Goal: Transaction & Acquisition: Purchase product/service

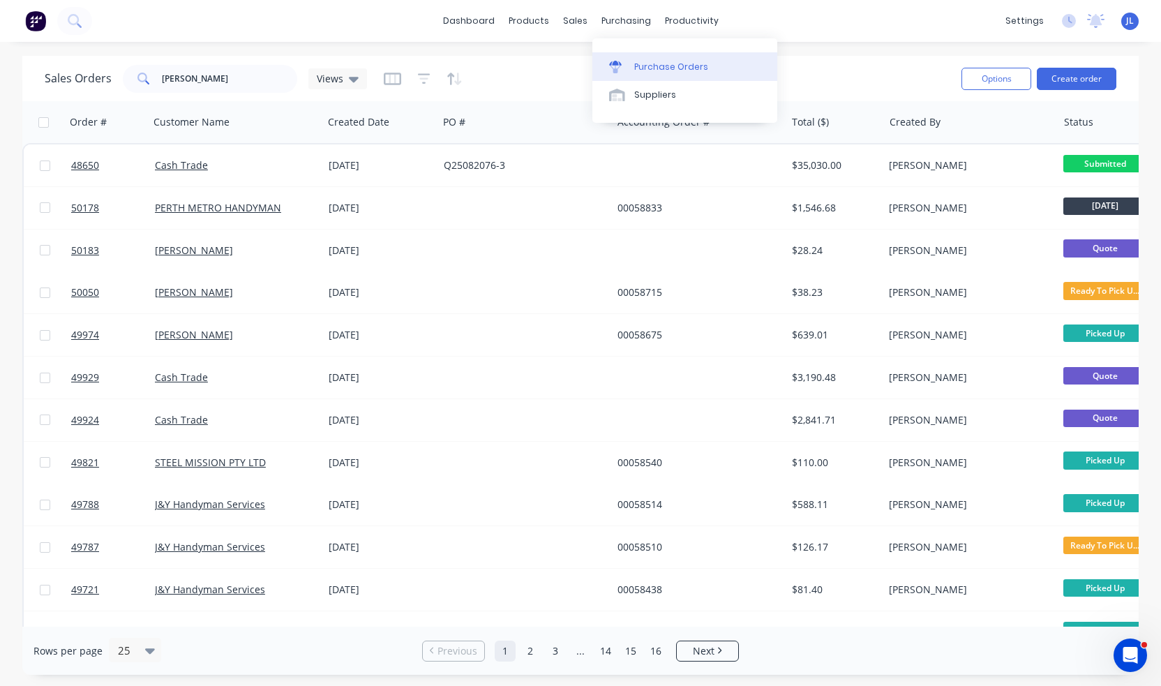
click at [651, 67] on div "Purchase Orders" at bounding box center [671, 67] width 74 height 13
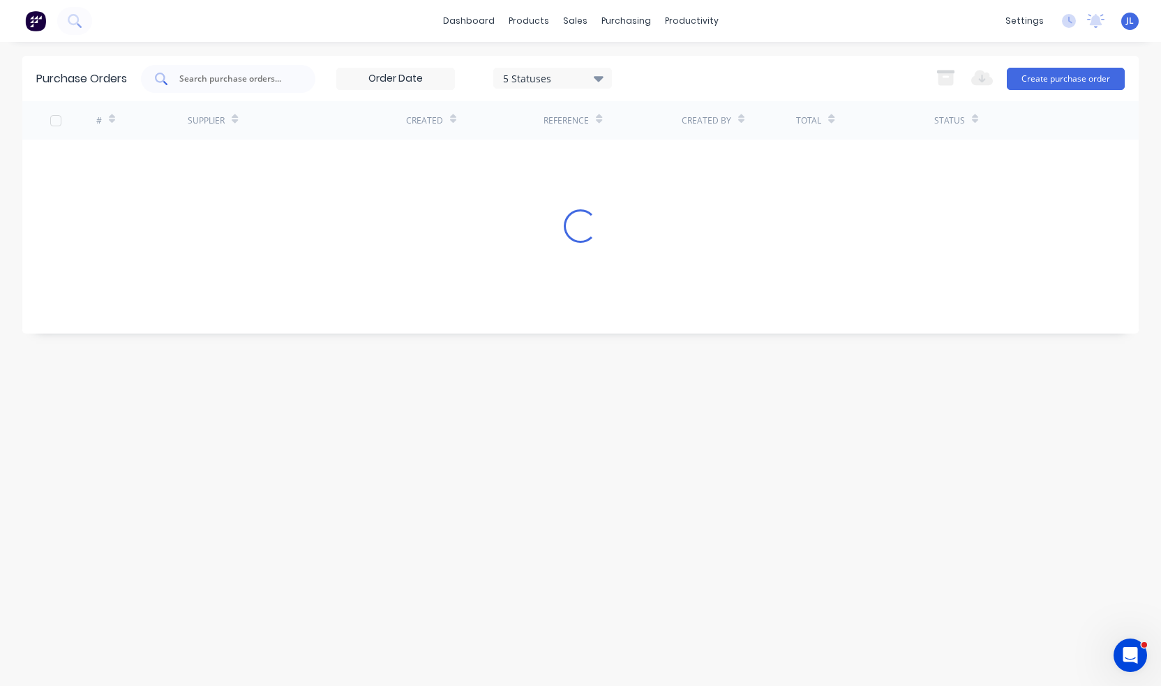
click at [257, 69] on div at bounding box center [228, 79] width 174 height 28
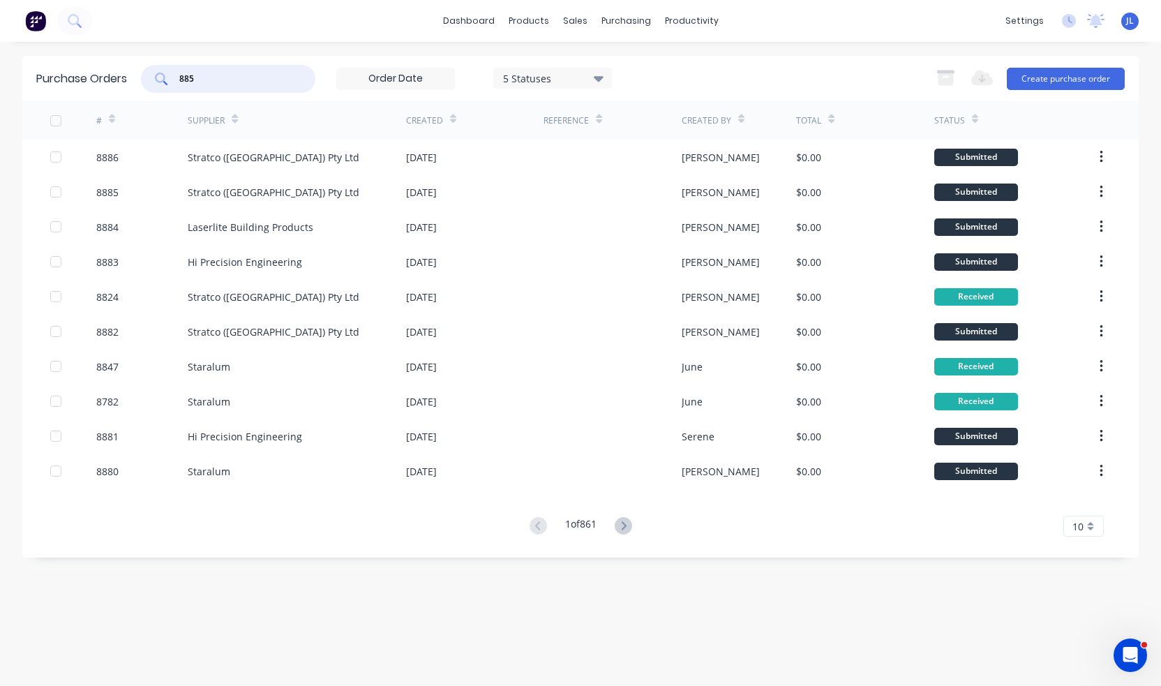
type input "8858"
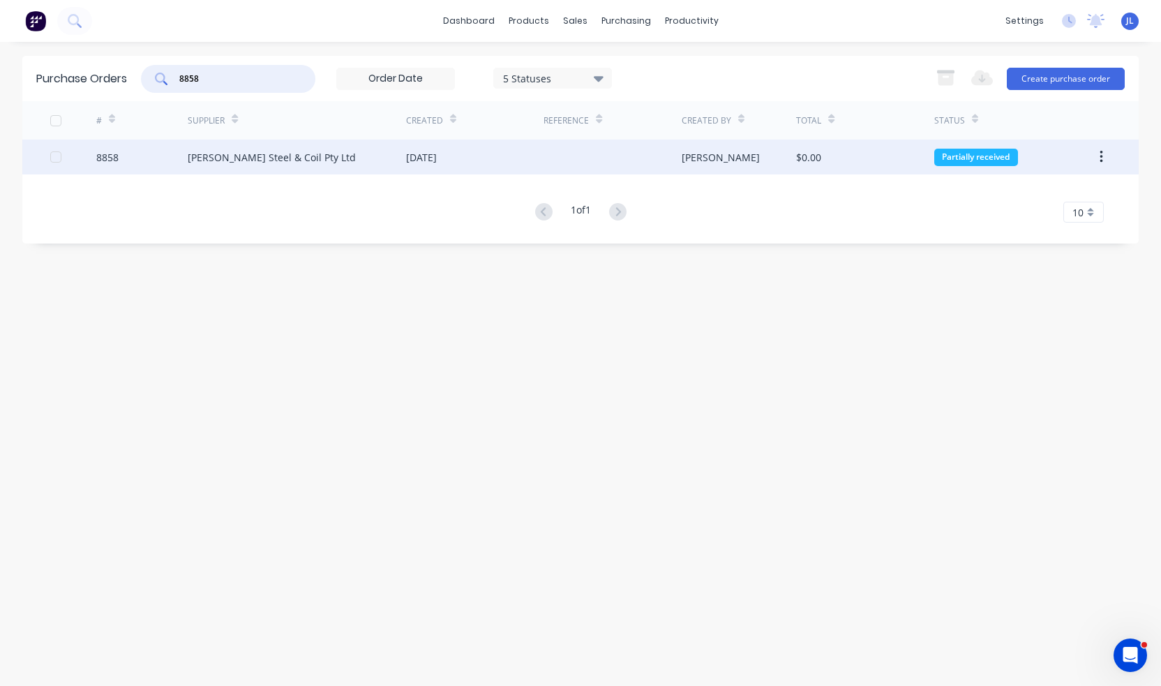
click at [292, 146] on div "[PERSON_NAME] Steel & Coil Pty Ltd" at bounding box center [297, 157] width 218 height 35
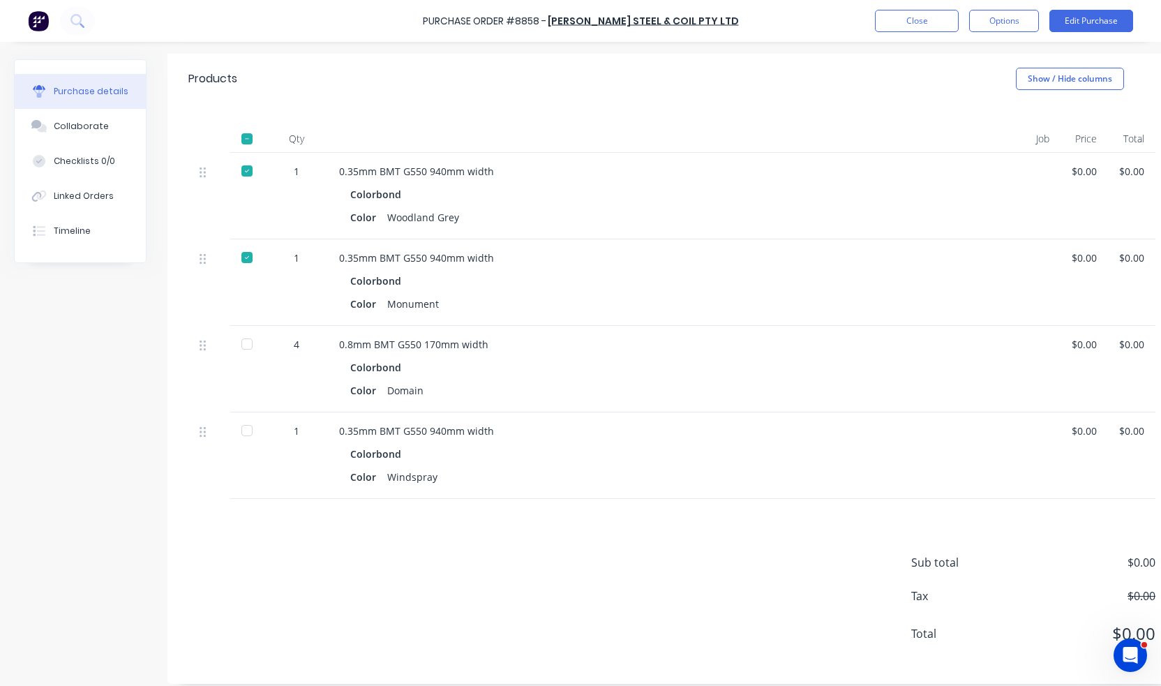
scroll to position [279, 0]
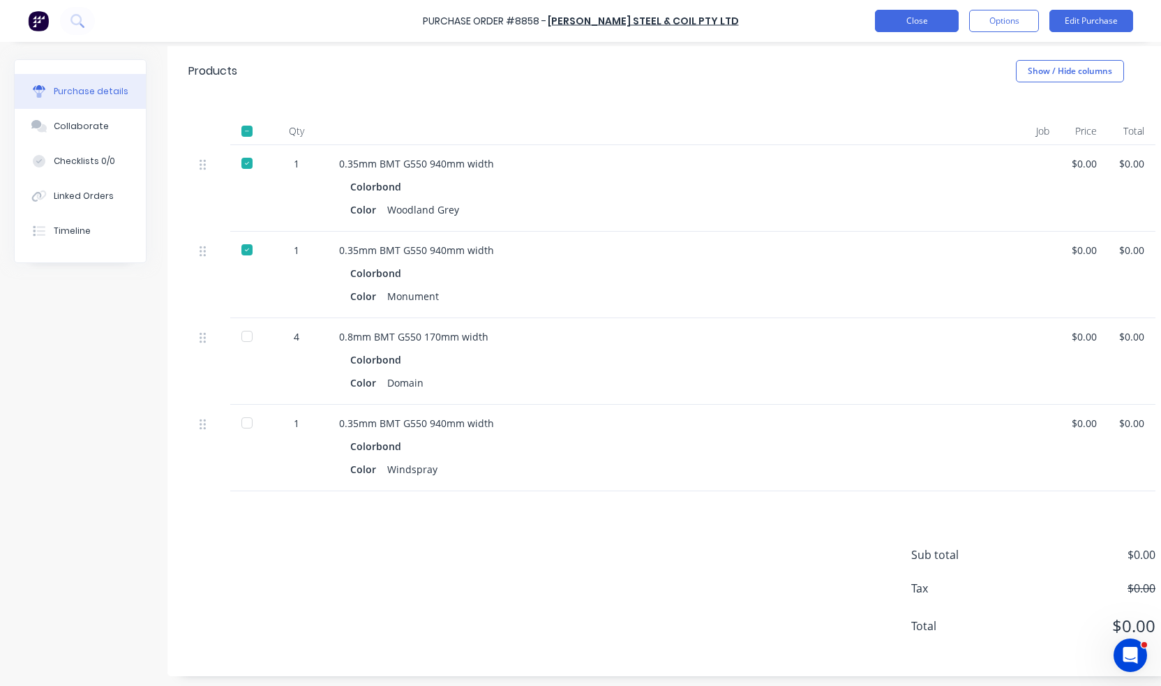
click at [954, 23] on button "Close" at bounding box center [917, 21] width 84 height 22
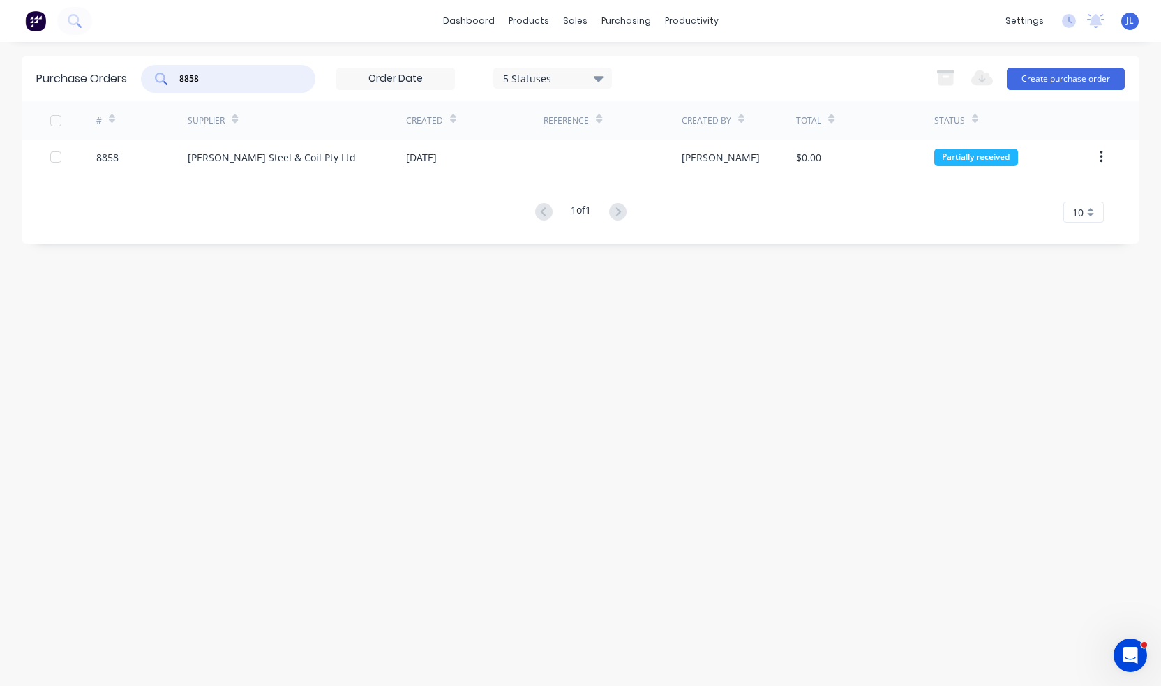
drag, startPoint x: 271, startPoint y: 77, endPoint x: 177, endPoint y: 79, distance: 94.2
click at [177, 79] on div "8858" at bounding box center [228, 79] width 174 height 28
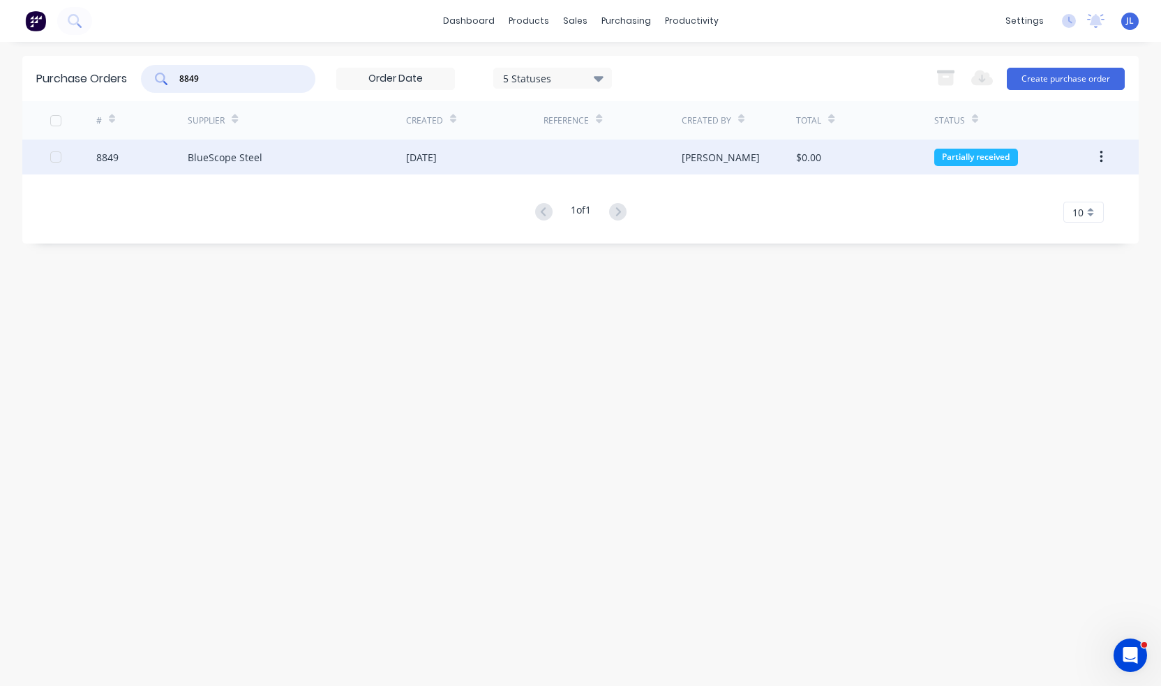
type input "8849"
click at [288, 140] on div "BlueScope Steel" at bounding box center [297, 157] width 218 height 35
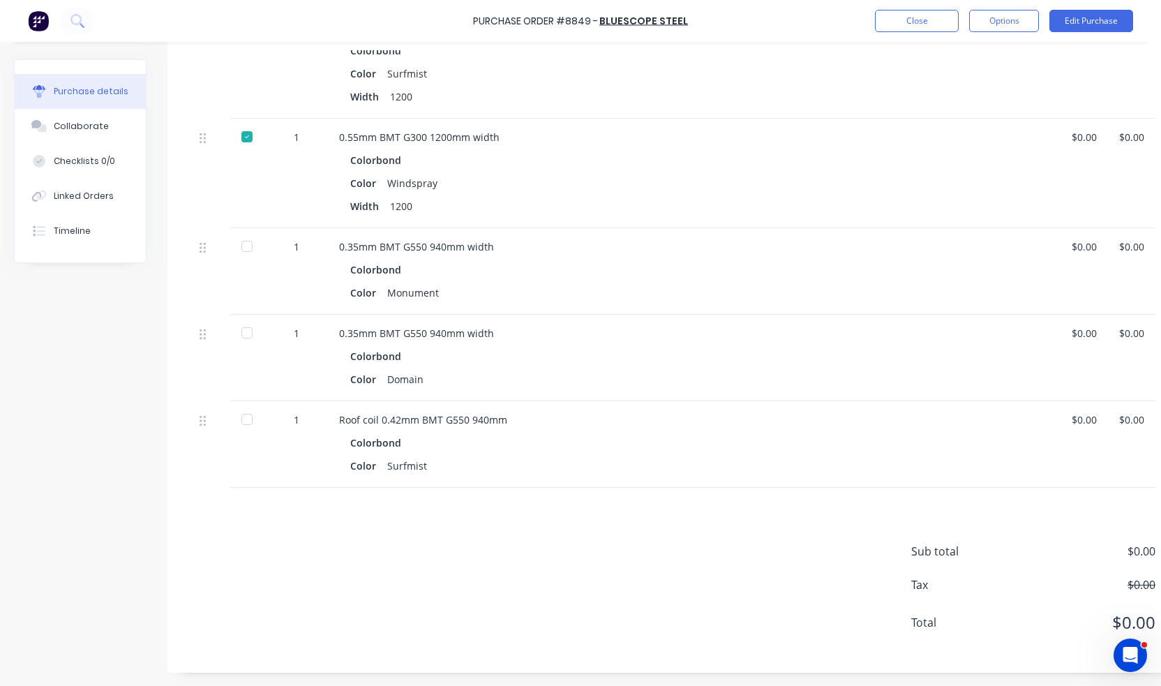
scroll to position [621, 0]
click at [925, 16] on button "Close" at bounding box center [917, 21] width 84 height 22
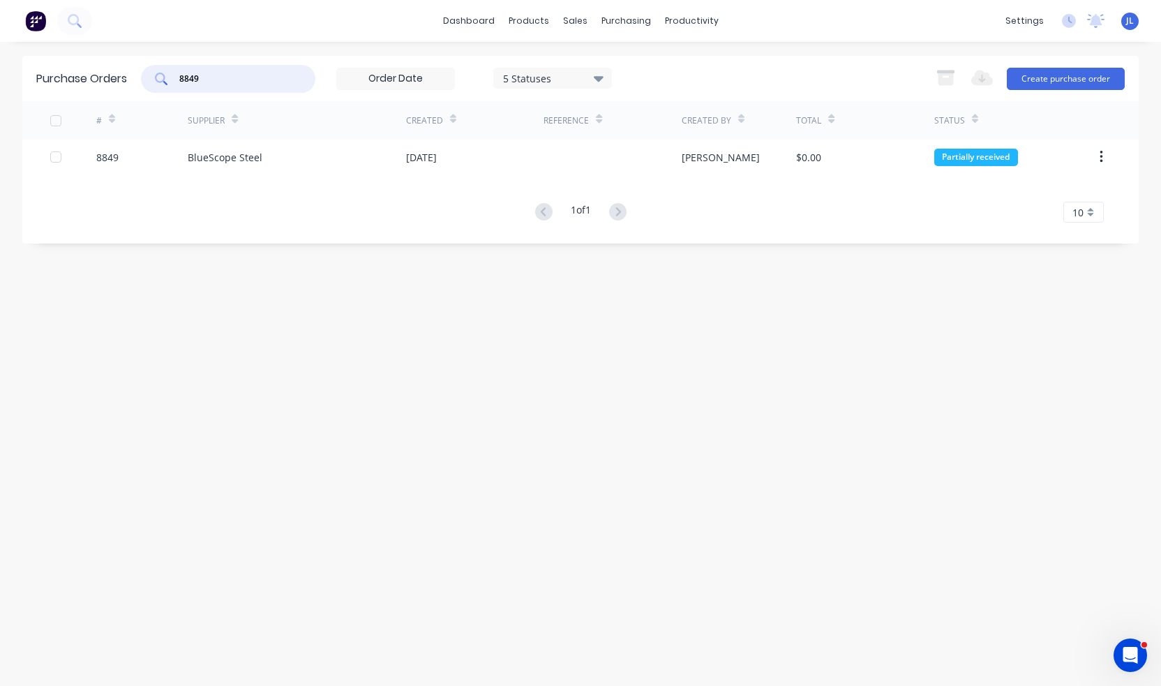
drag, startPoint x: 240, startPoint y: 77, endPoint x: 146, endPoint y: 77, distance: 93.5
click at [146, 77] on div "8849" at bounding box center [228, 79] width 174 height 28
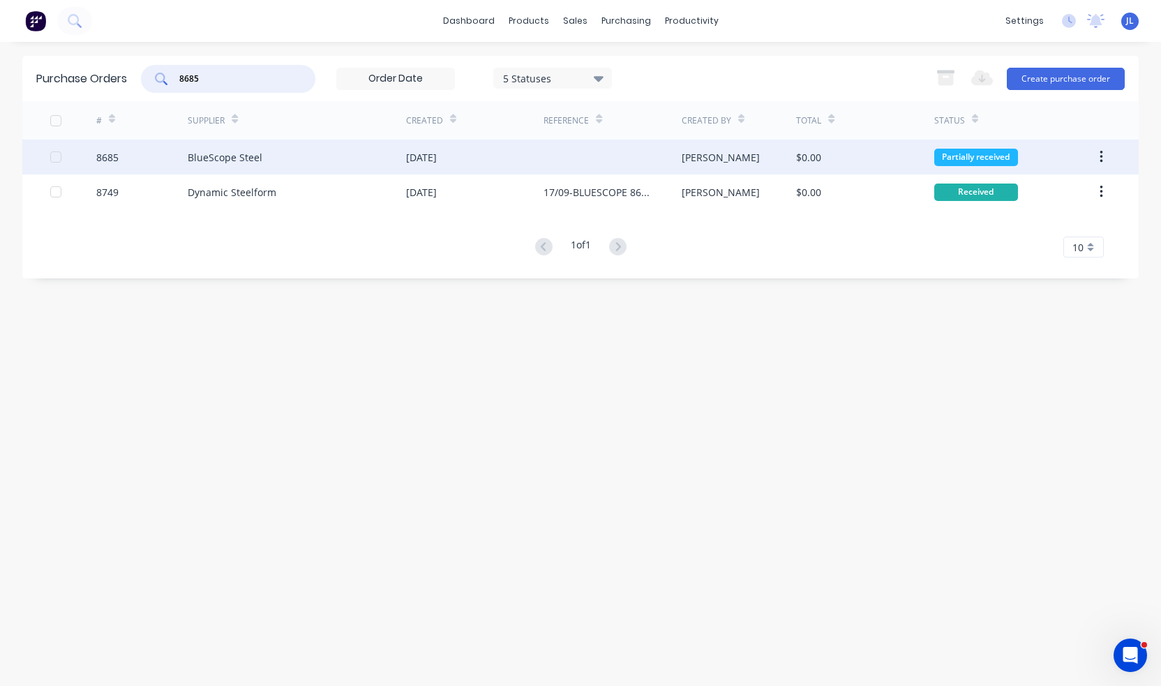
type input "8685"
click at [278, 160] on div "BlueScope Steel" at bounding box center [297, 157] width 218 height 35
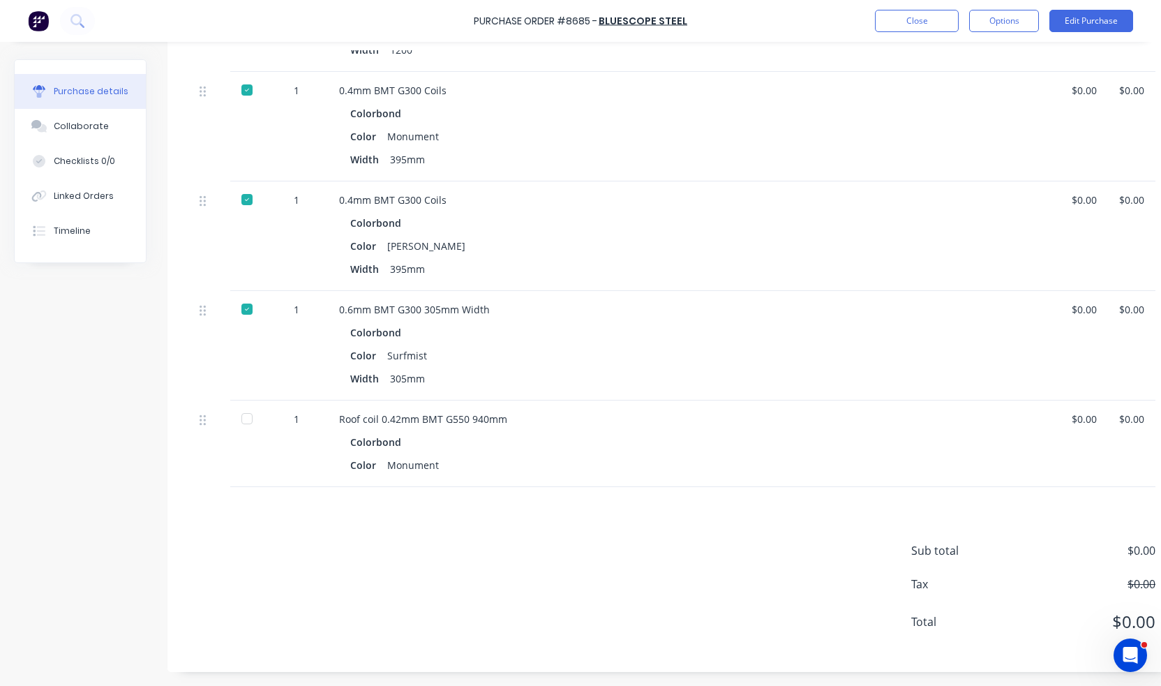
scroll to position [1035, 0]
click at [246, 405] on div at bounding box center [247, 419] width 28 height 28
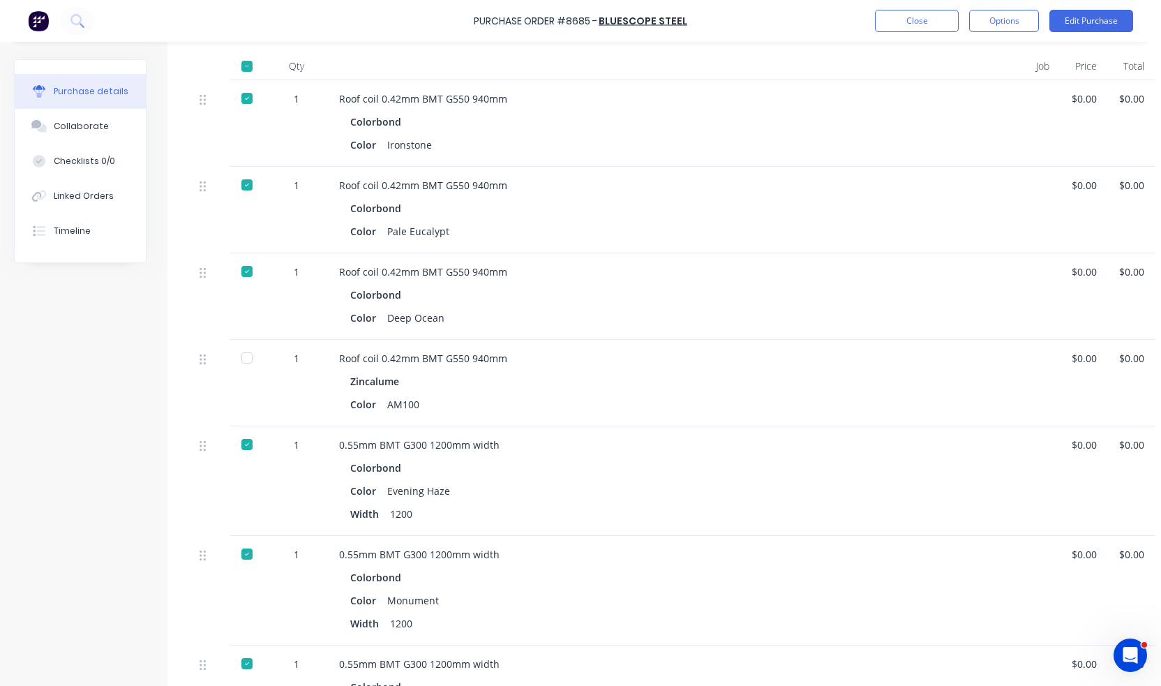
scroll to position [338, 0]
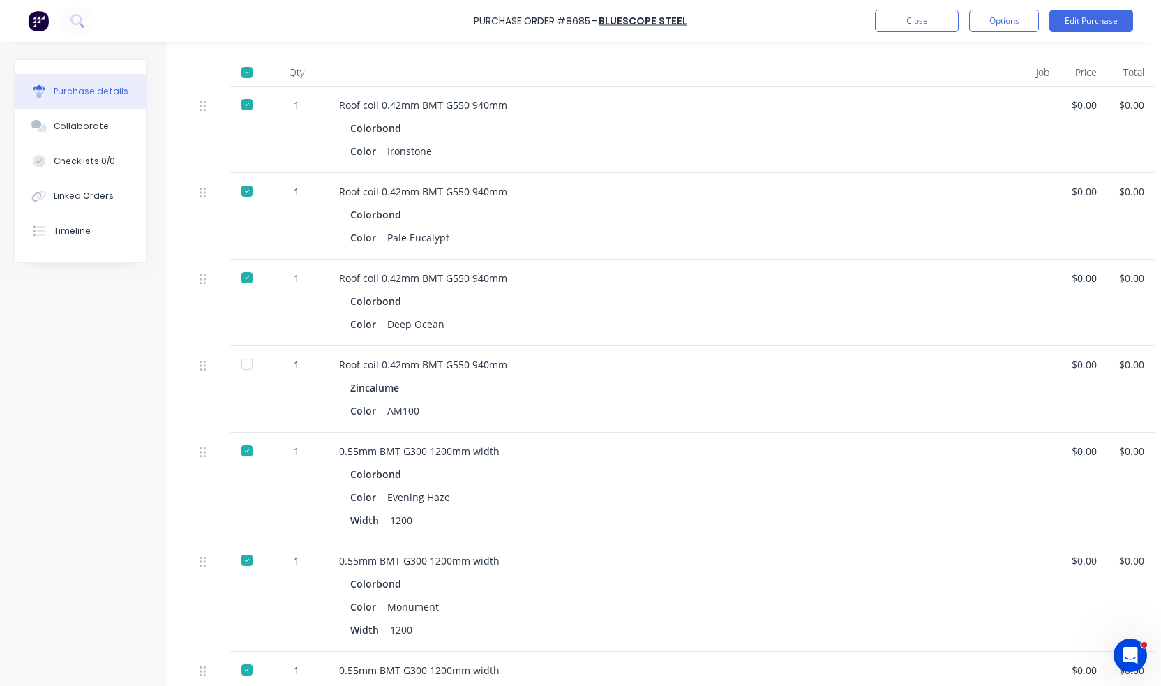
click at [243, 365] on div at bounding box center [247, 364] width 28 height 28
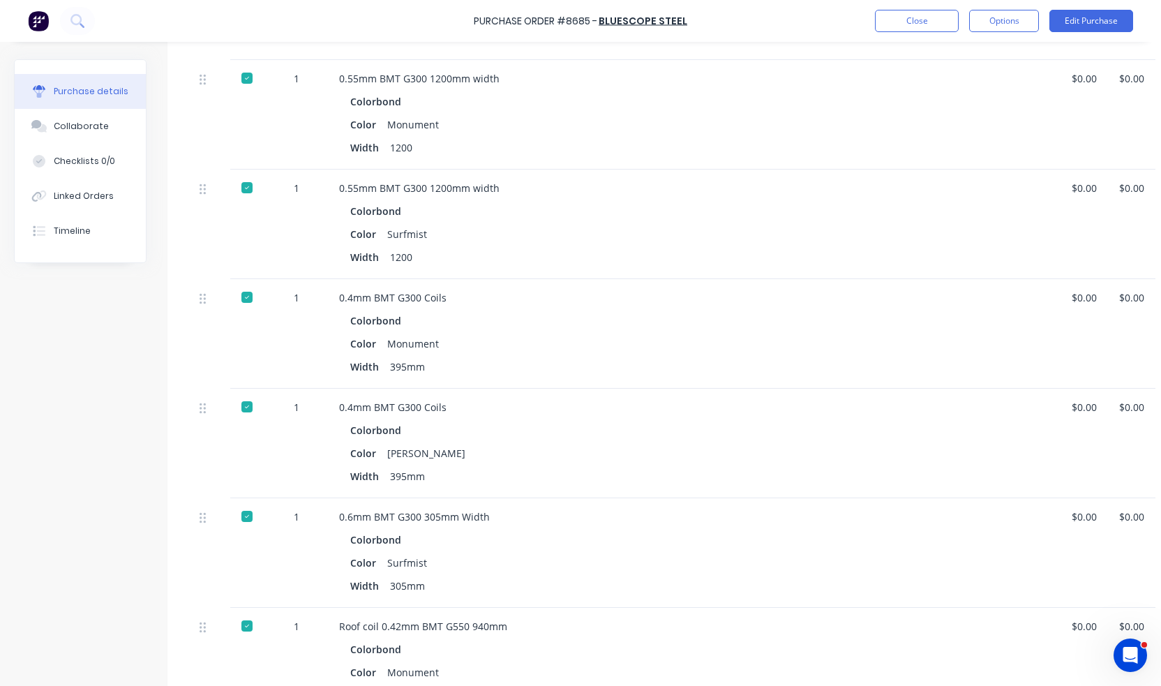
scroll to position [686, 0]
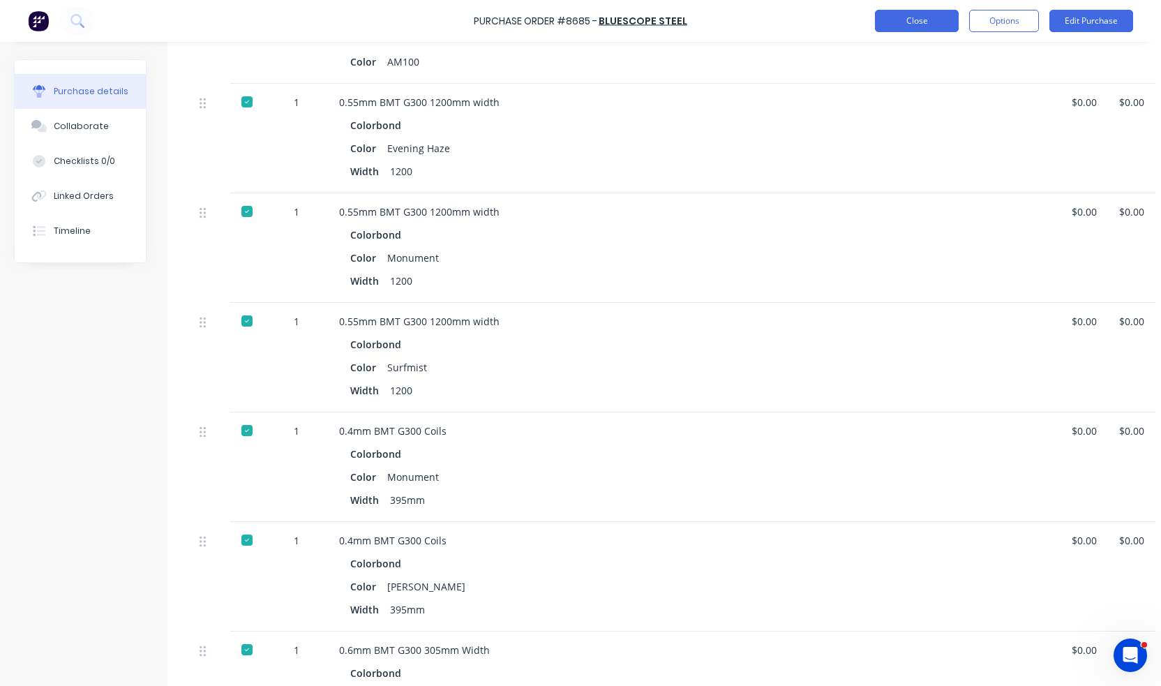
click at [910, 27] on button "Close" at bounding box center [917, 21] width 84 height 22
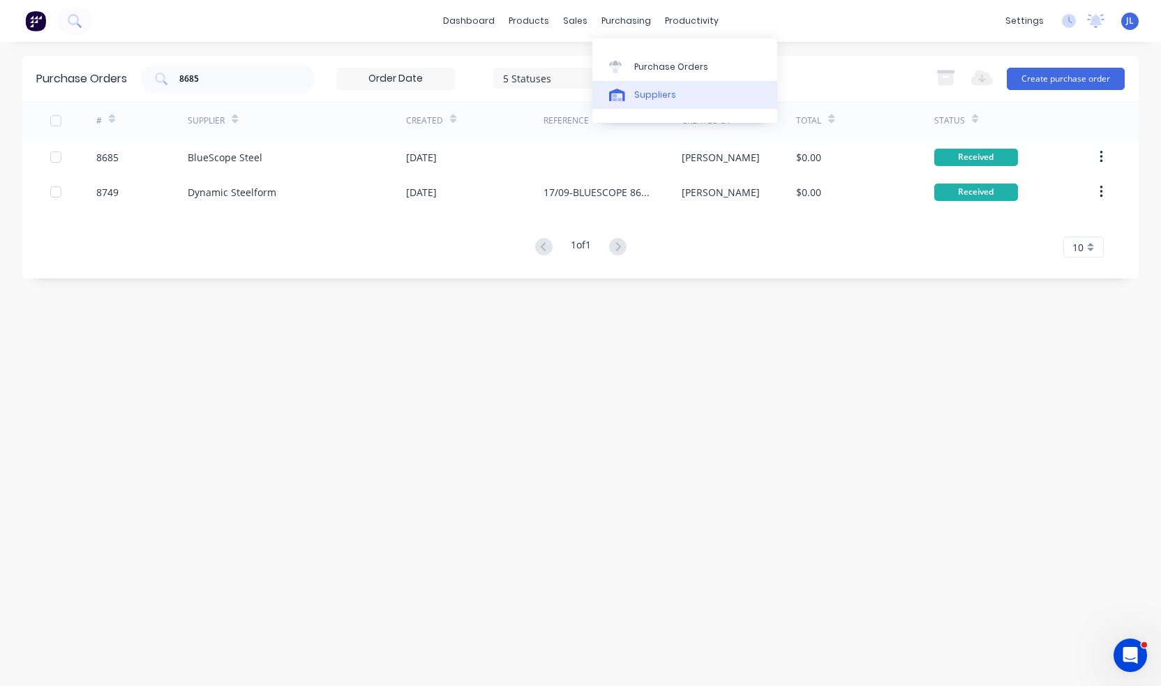
click at [646, 101] on link "Suppliers" at bounding box center [684, 95] width 185 height 28
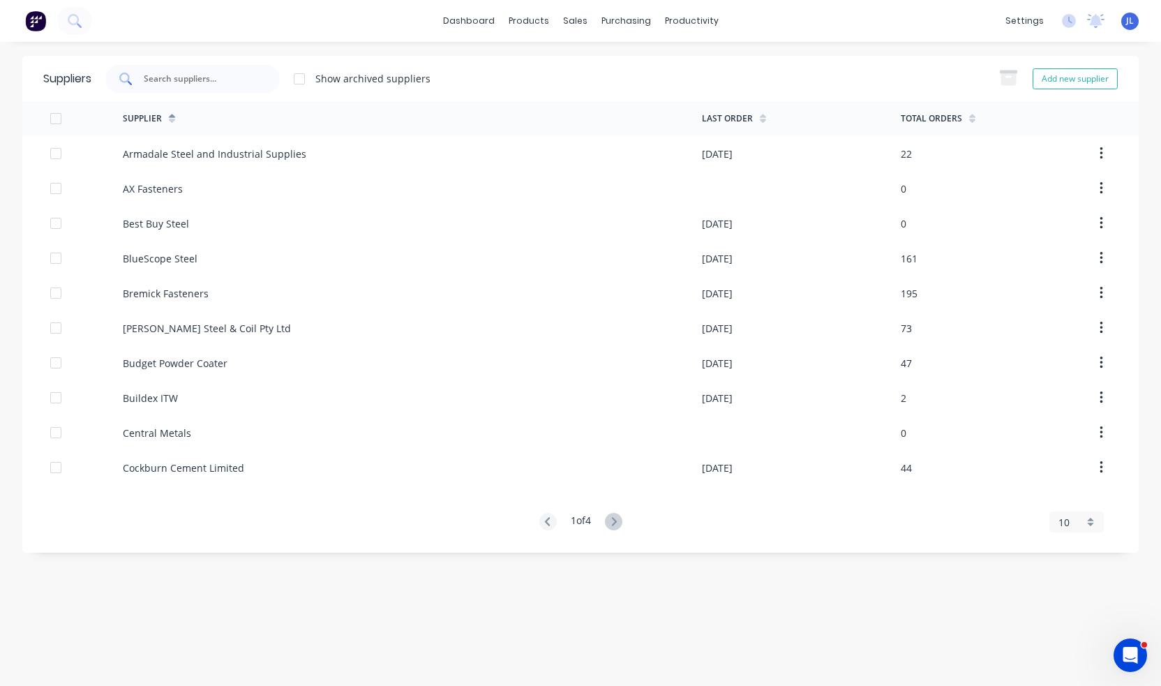
click at [202, 80] on input "text" at bounding box center [200, 79] width 116 height 14
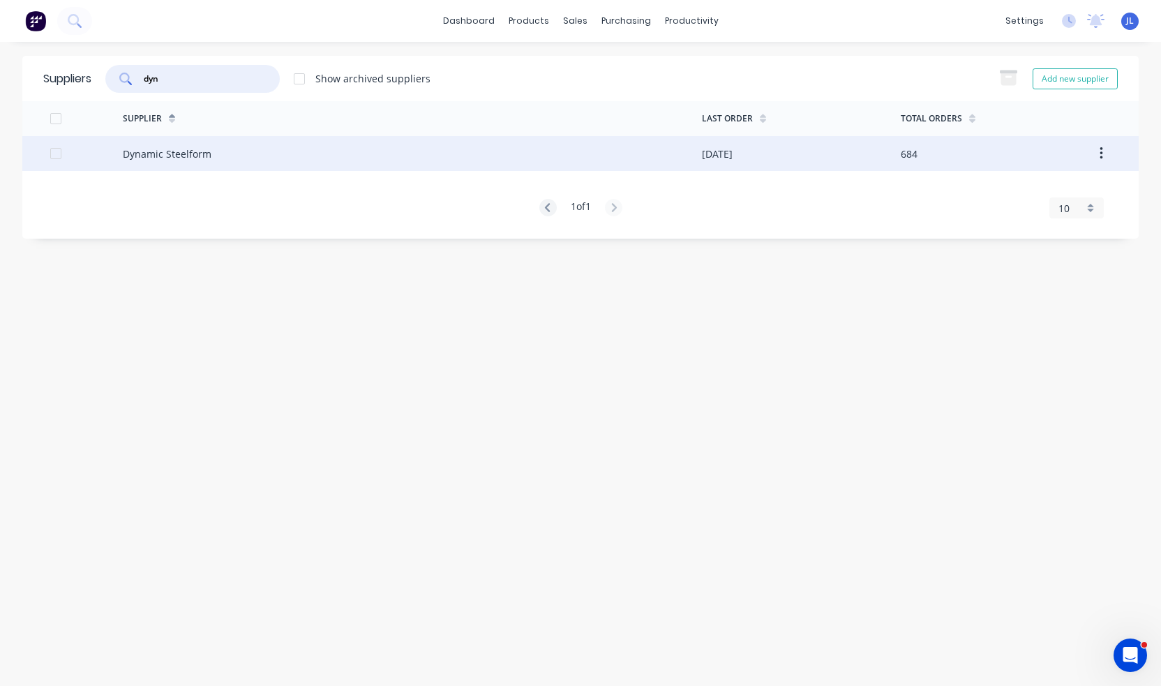
type input "dyn"
click at [199, 158] on div "Dynamic Steelform" at bounding box center [167, 153] width 89 height 15
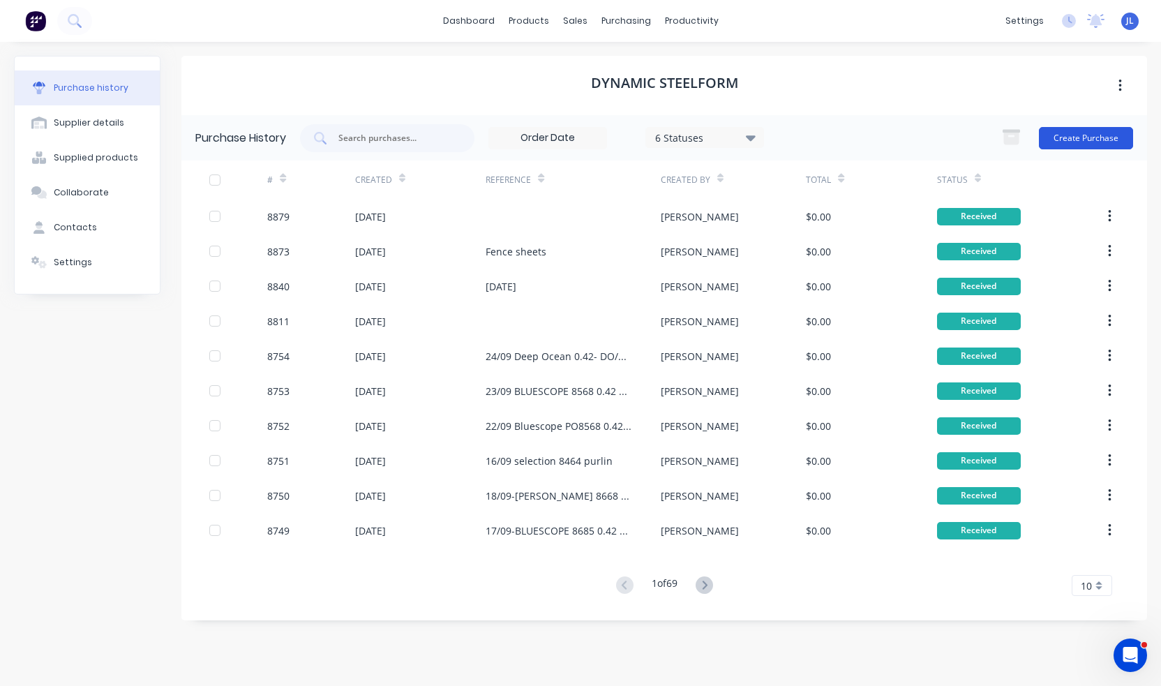
click at [1081, 139] on button "Create Purchase" at bounding box center [1086, 138] width 94 height 22
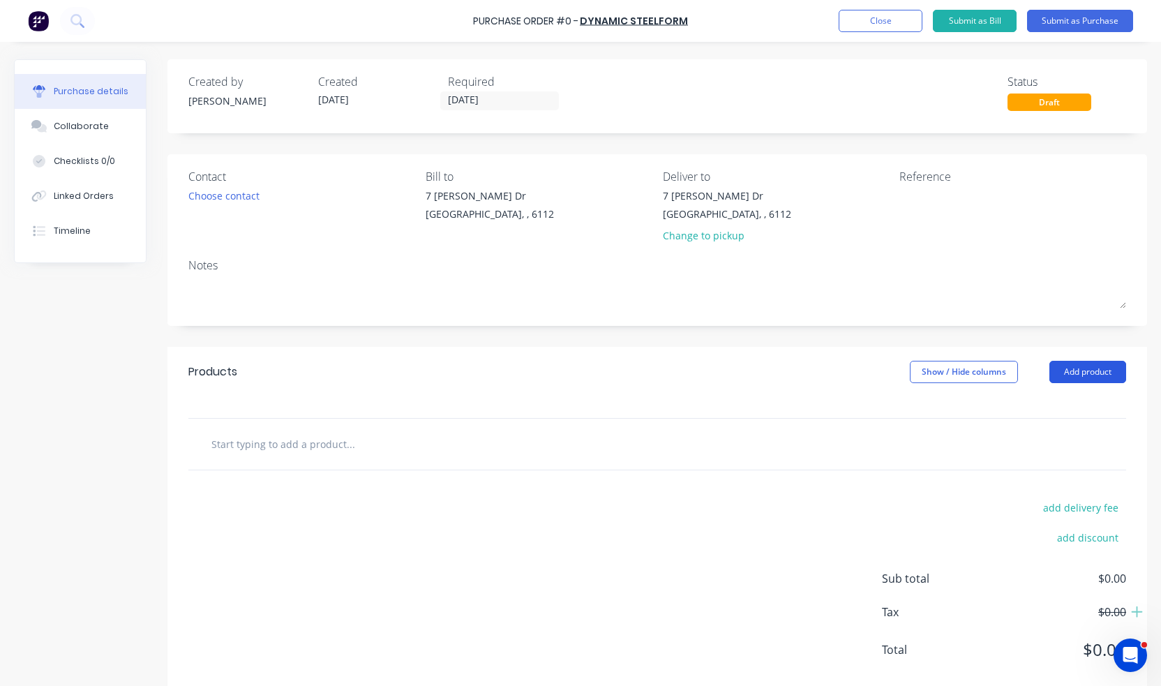
click at [1085, 370] on button "Add product" at bounding box center [1087, 372] width 77 height 22
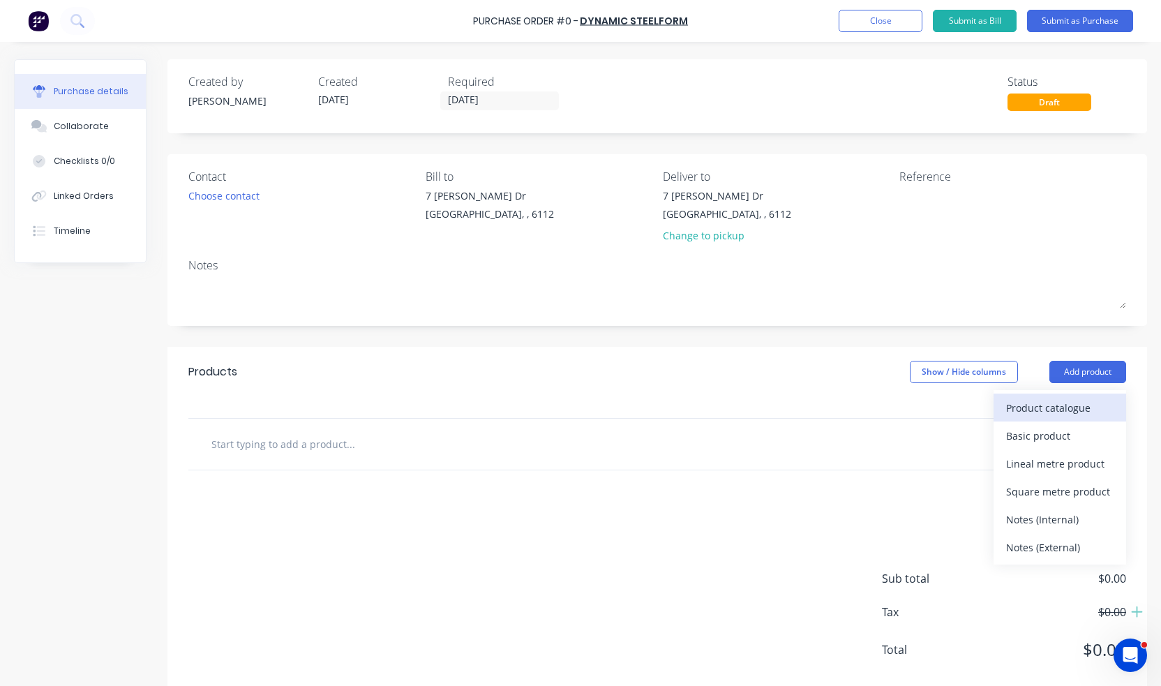
click at [1033, 404] on div "Product catalogue" at bounding box center [1059, 408] width 107 height 20
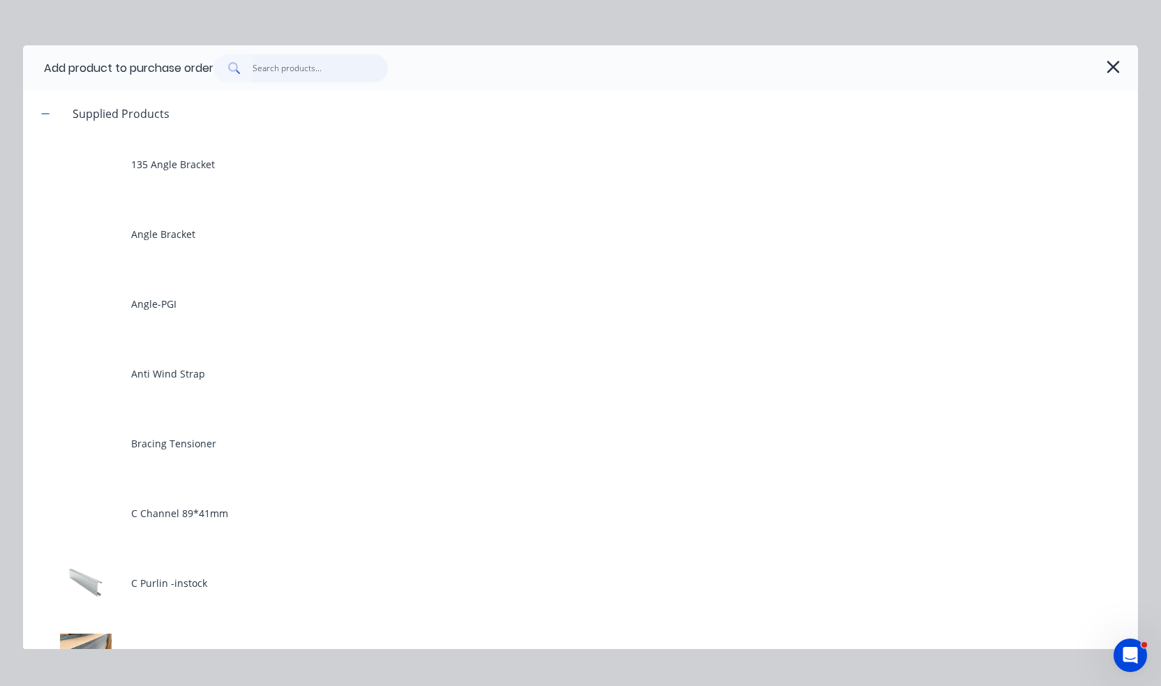
click at [327, 64] on input "text" at bounding box center [321, 68] width 136 height 28
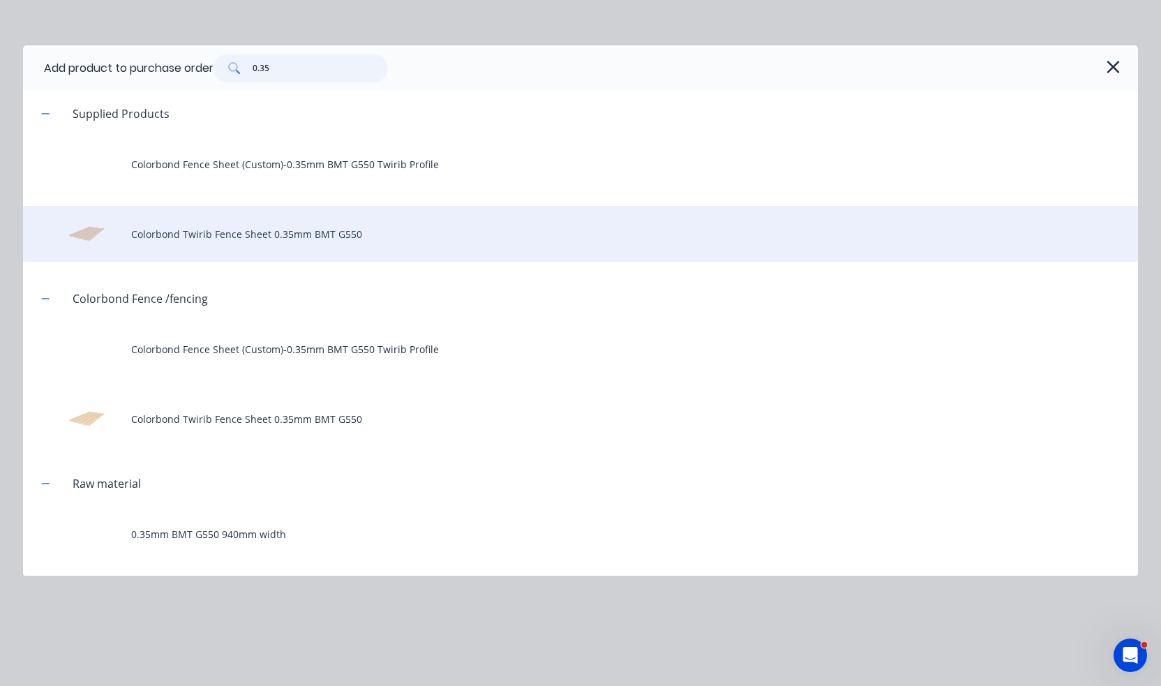
type input "0.35"
click at [299, 243] on div "Colorbond Twirib Fence Sheet 0.35mm BMT G550" at bounding box center [580, 234] width 1115 height 56
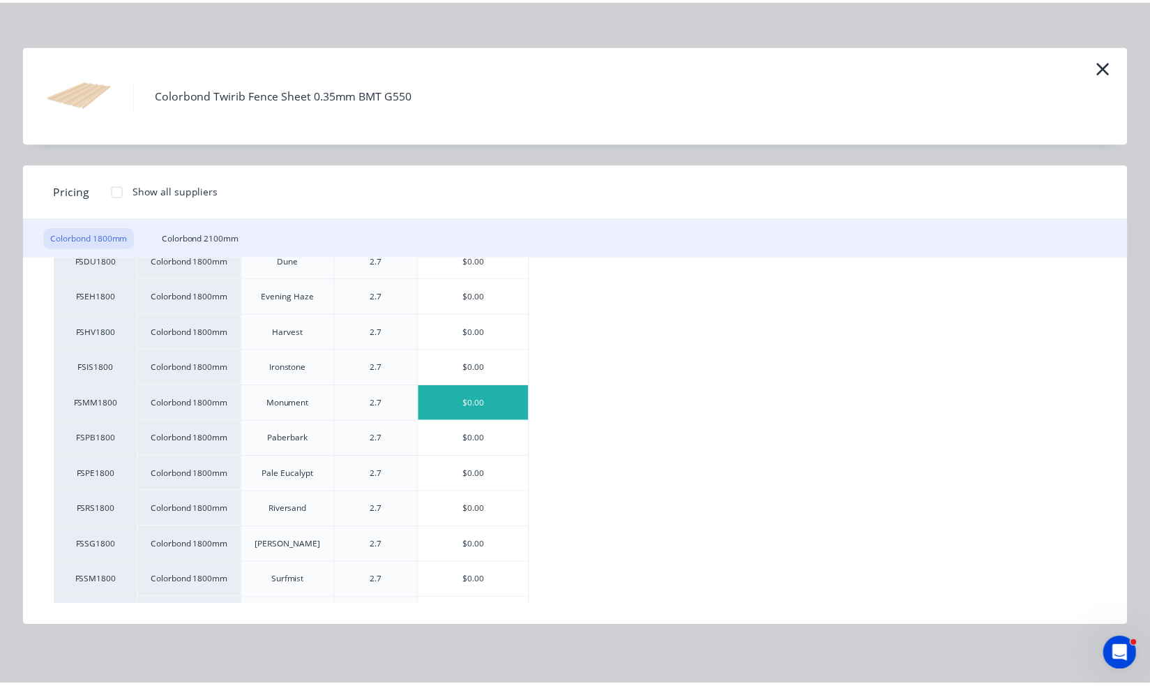
scroll to position [209, 0]
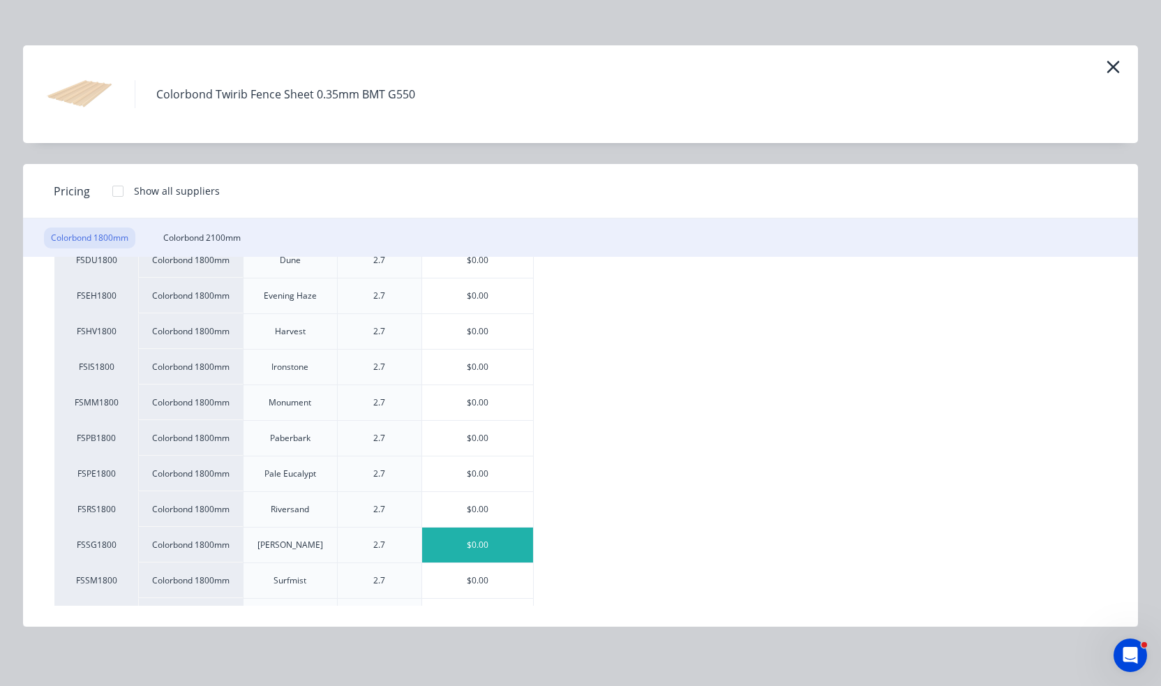
click at [493, 534] on div "$0.00" at bounding box center [477, 544] width 111 height 35
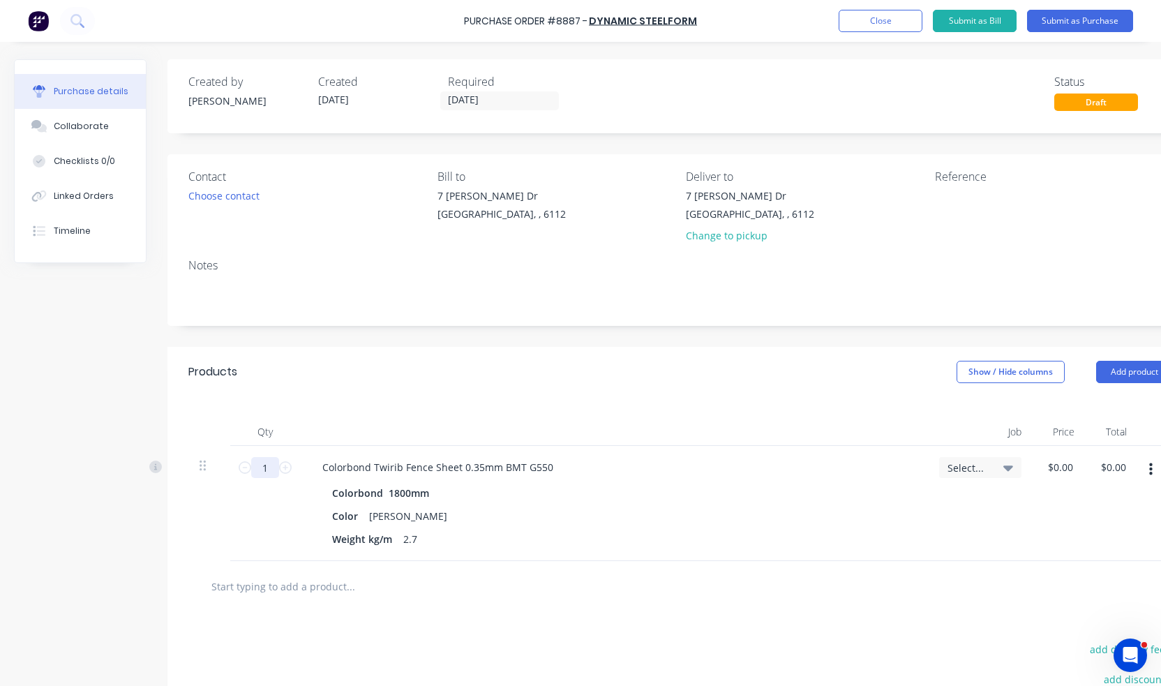
click at [268, 468] on input "1" at bounding box center [265, 467] width 28 height 21
type input "300"
click at [548, 395] on div "Products Show / Hide columns Add product" at bounding box center [680, 372] width 1026 height 50
click at [1072, 20] on button "Submit as Purchase" at bounding box center [1080, 21] width 106 height 22
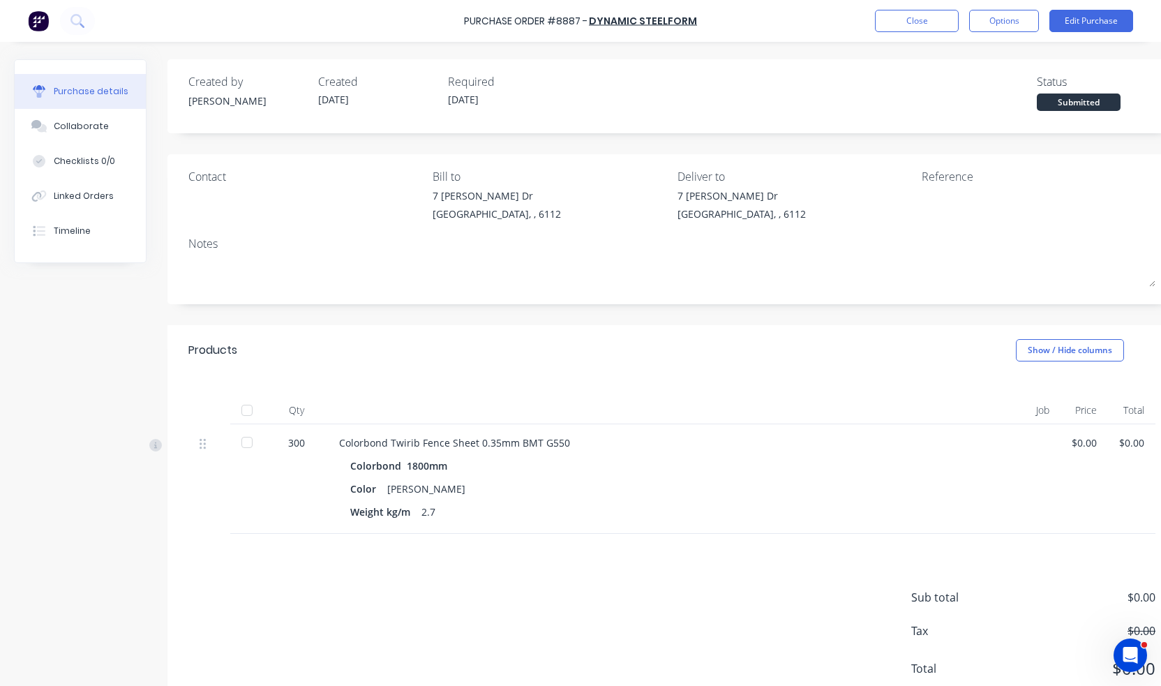
click at [239, 407] on div at bounding box center [247, 410] width 28 height 28
click at [932, 16] on button "Close" at bounding box center [917, 21] width 84 height 22
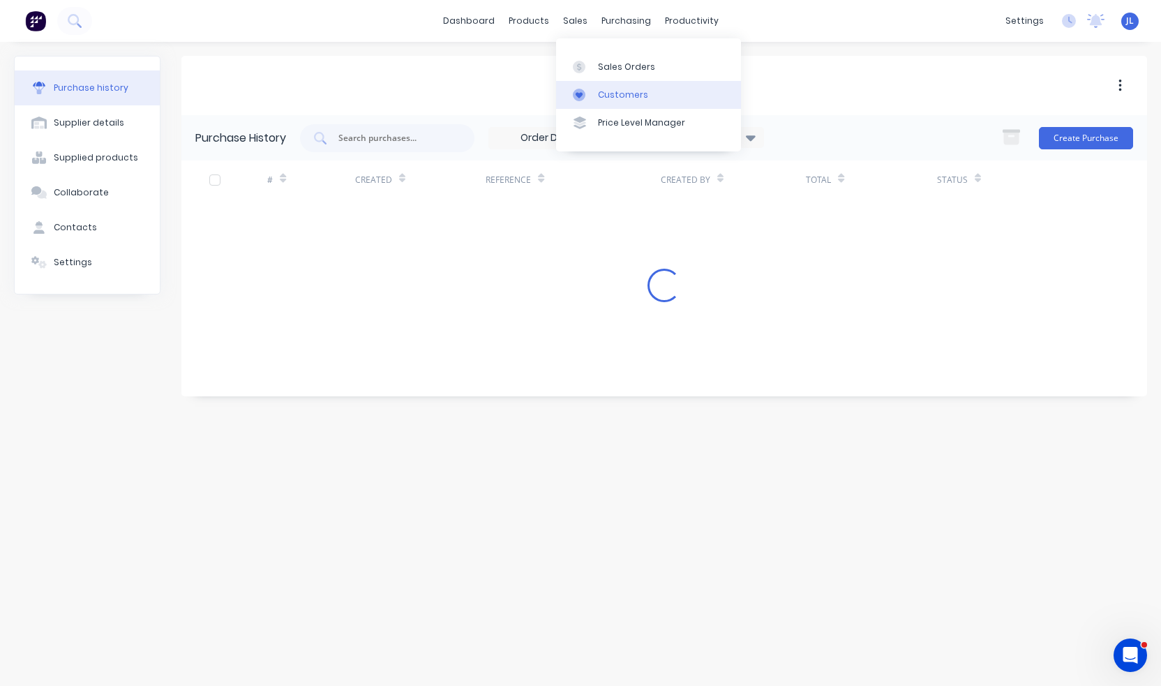
click at [594, 93] on link "Customers" at bounding box center [648, 95] width 185 height 28
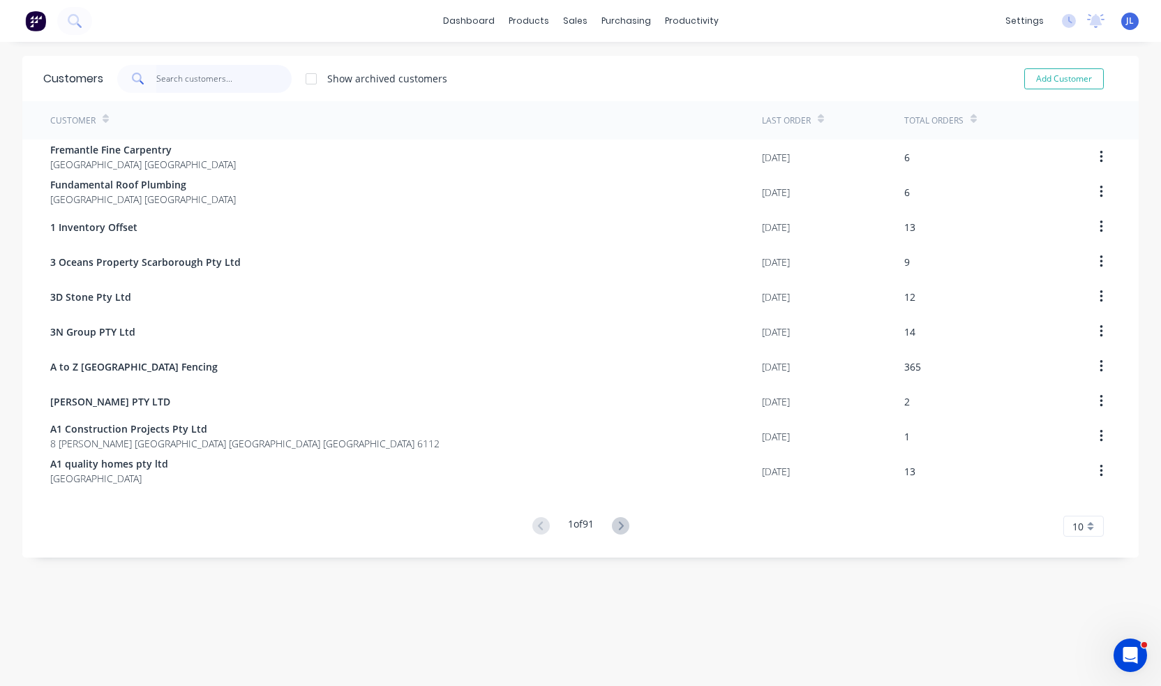
click at [226, 76] on input "text" at bounding box center [224, 79] width 136 height 28
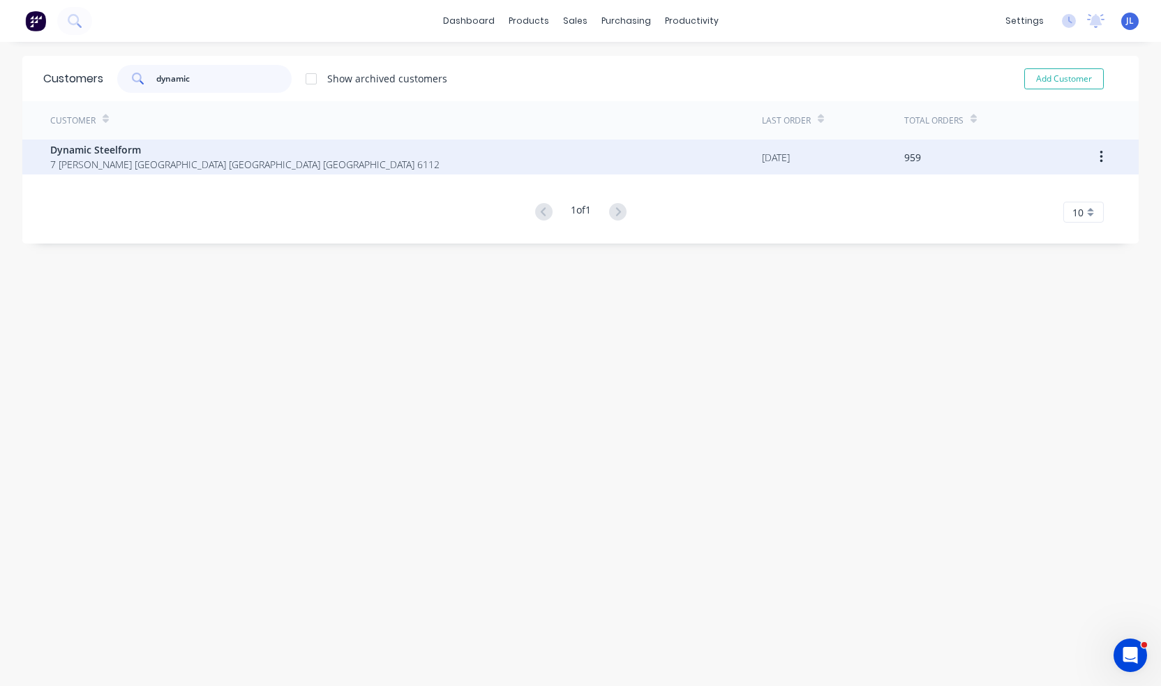
type input "dynamic"
click at [202, 157] on span "7 [PERSON_NAME] [GEOGRAPHIC_DATA] [GEOGRAPHIC_DATA] [GEOGRAPHIC_DATA] 6112" at bounding box center [244, 164] width 389 height 15
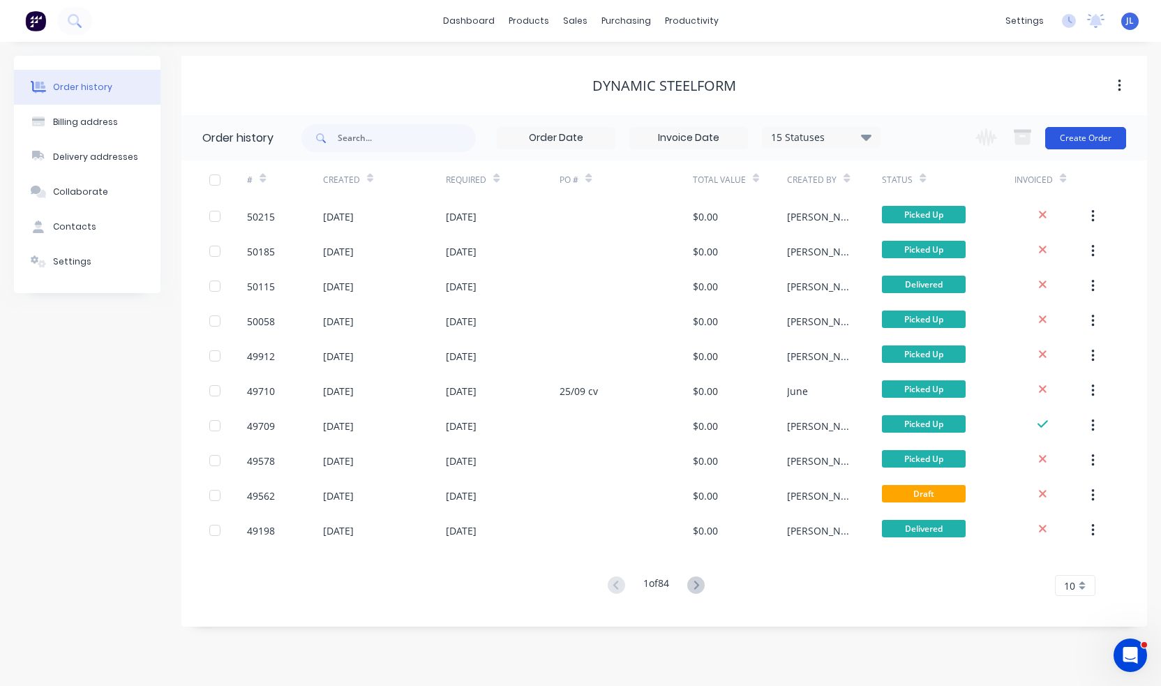
click at [1106, 132] on button "Create Order" at bounding box center [1085, 138] width 81 height 22
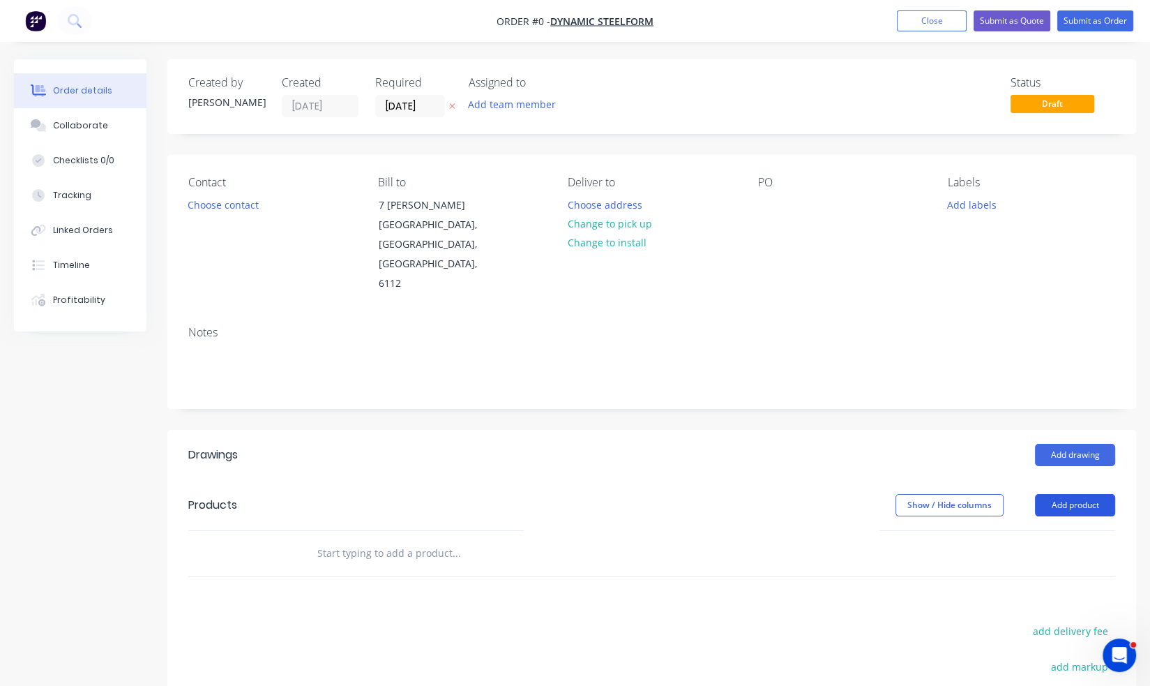
click at [1060, 494] on button "Add product" at bounding box center [1075, 505] width 80 height 22
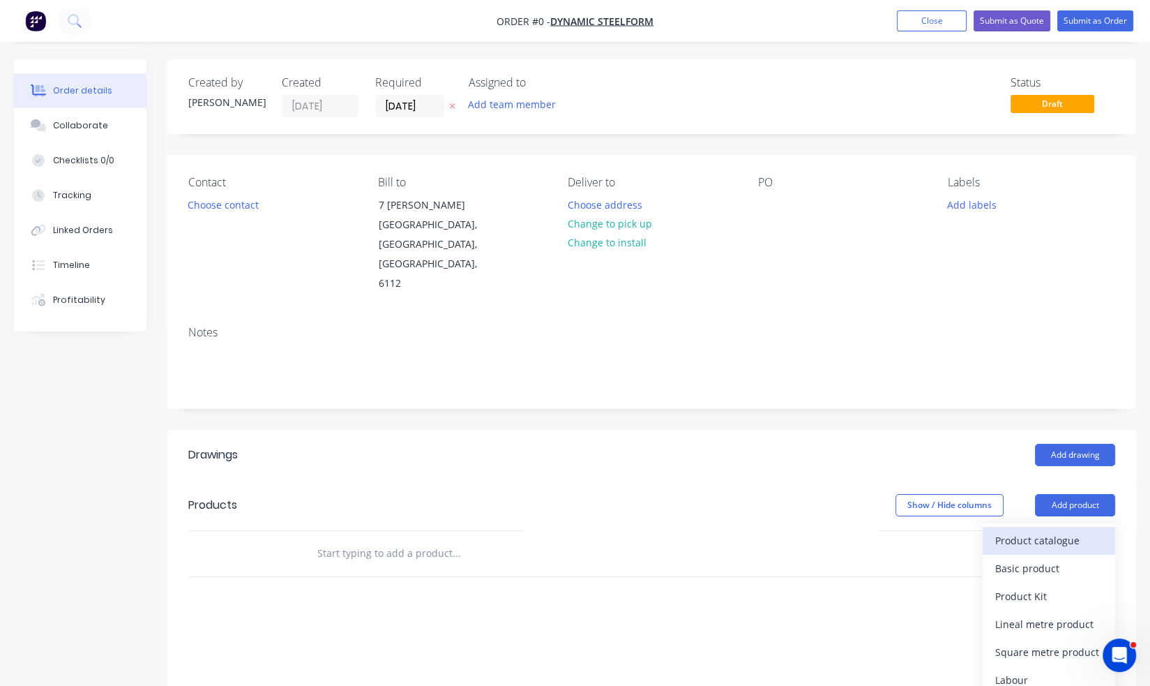
click at [1061, 530] on div "Product catalogue" at bounding box center [1048, 540] width 107 height 20
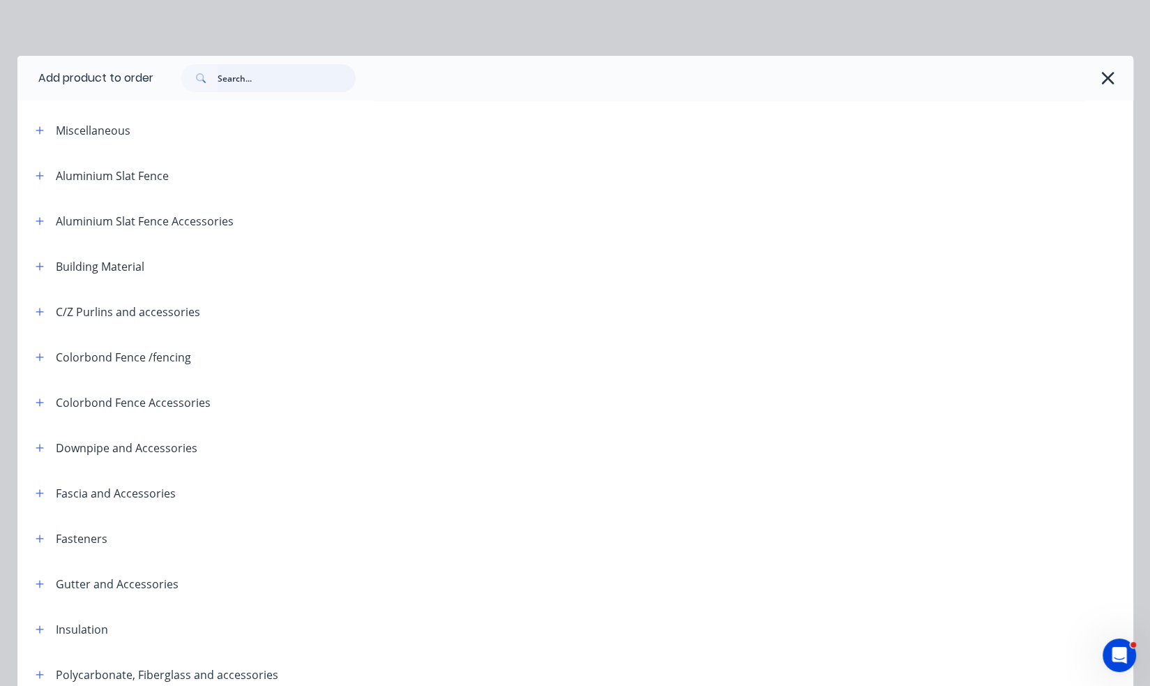
click at [314, 77] on input "text" at bounding box center [287, 78] width 138 height 28
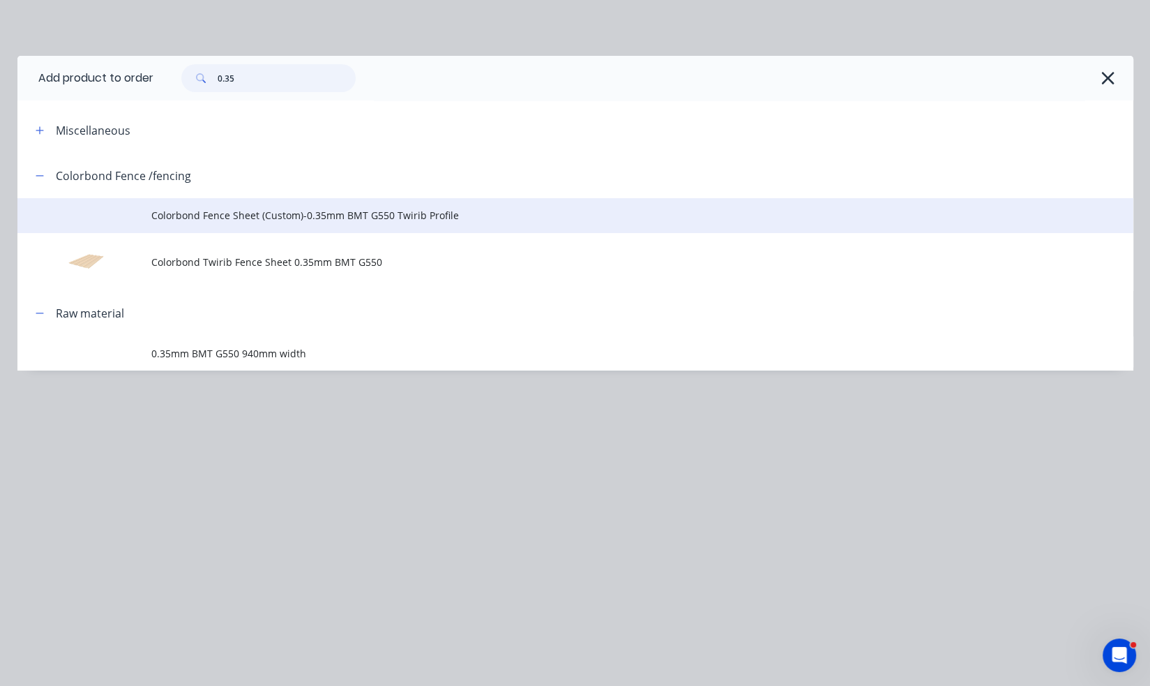
type input "0.35"
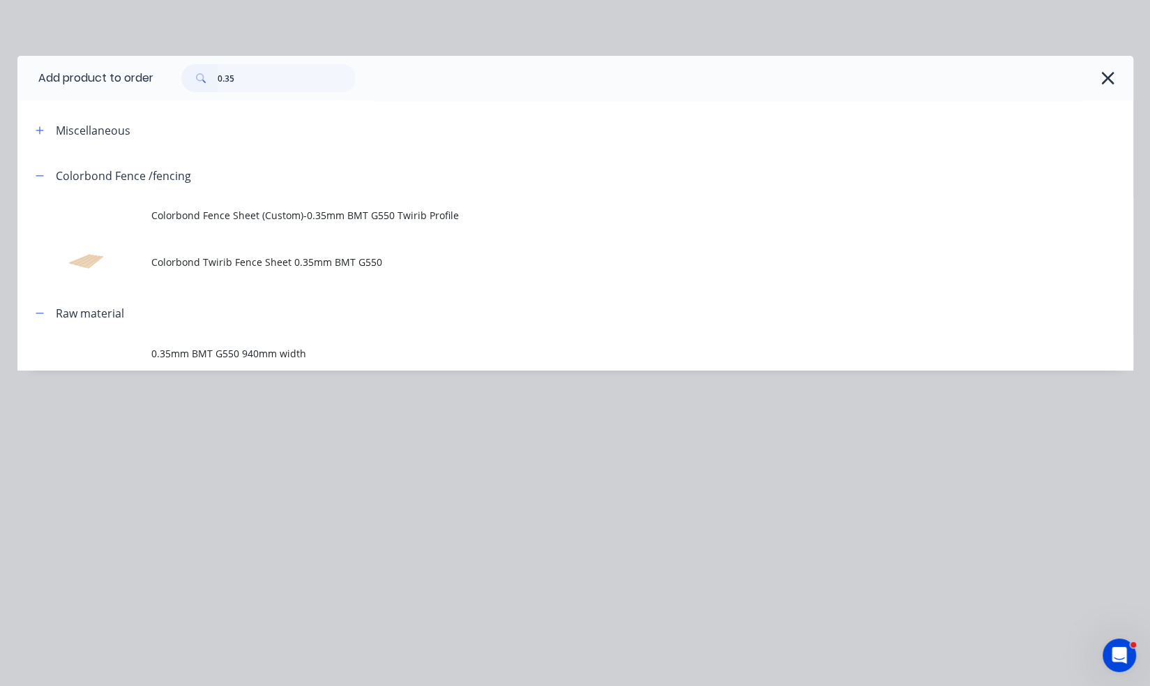
click at [234, 218] on span "Colorbond Fence Sheet (Custom)-0.35mm BMT G550 Twirib Profile" at bounding box center [544, 215] width 786 height 15
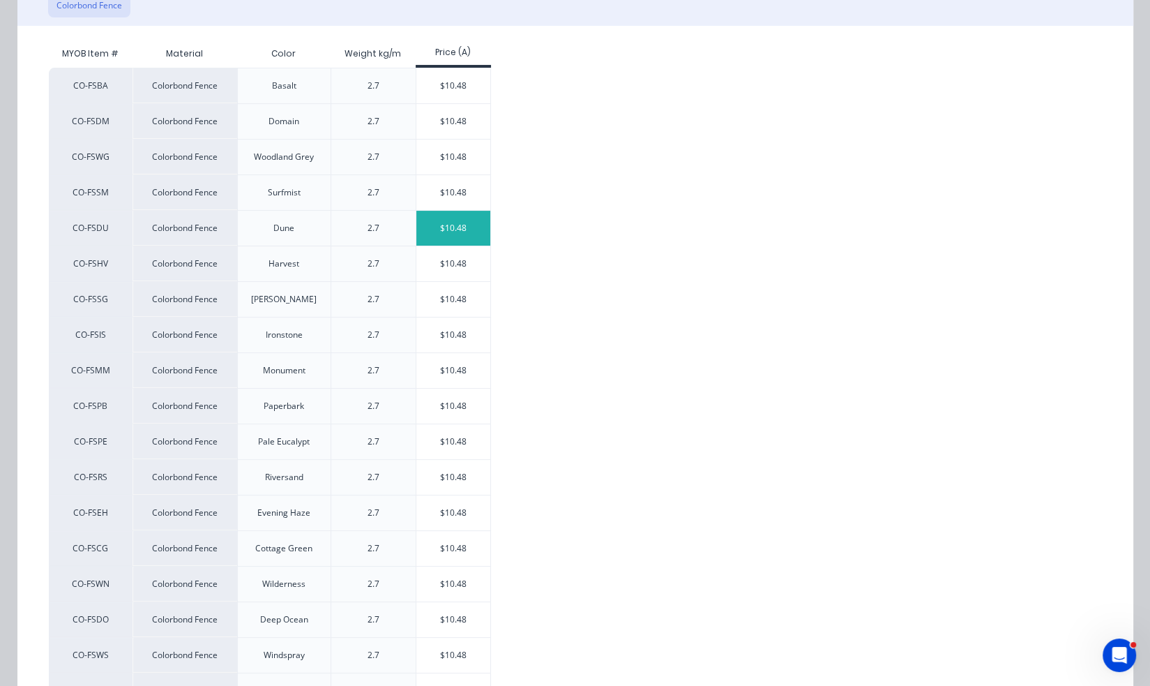
scroll to position [209, 0]
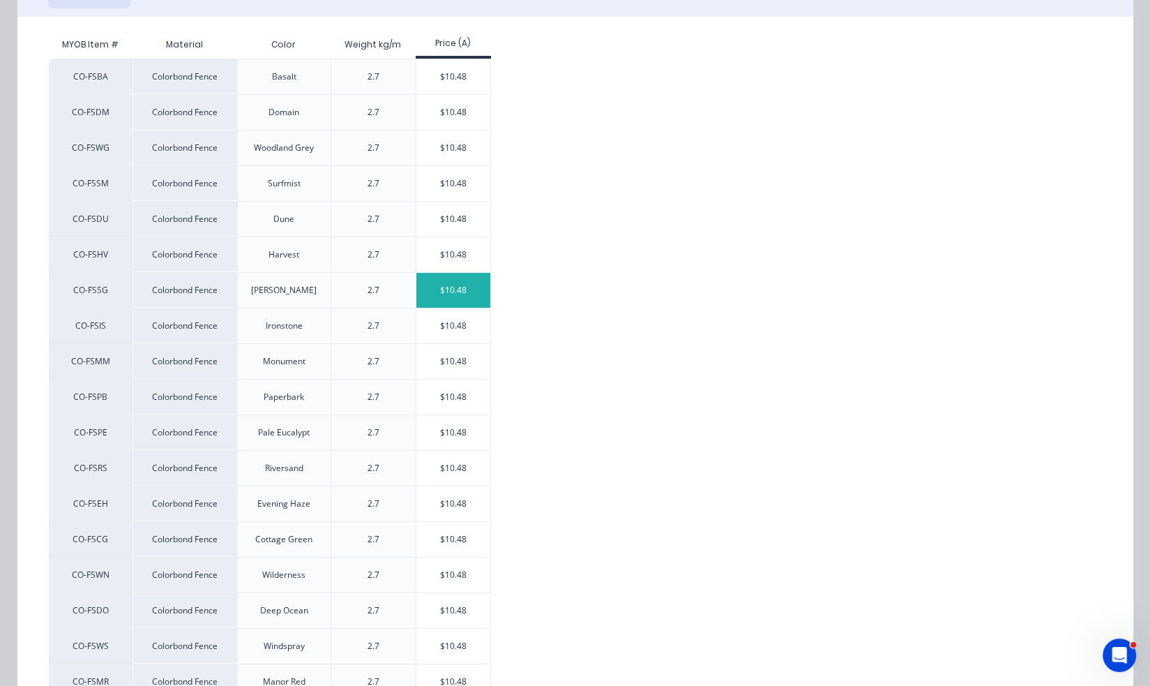
click at [460, 293] on div "$10.48" at bounding box center [453, 290] width 75 height 35
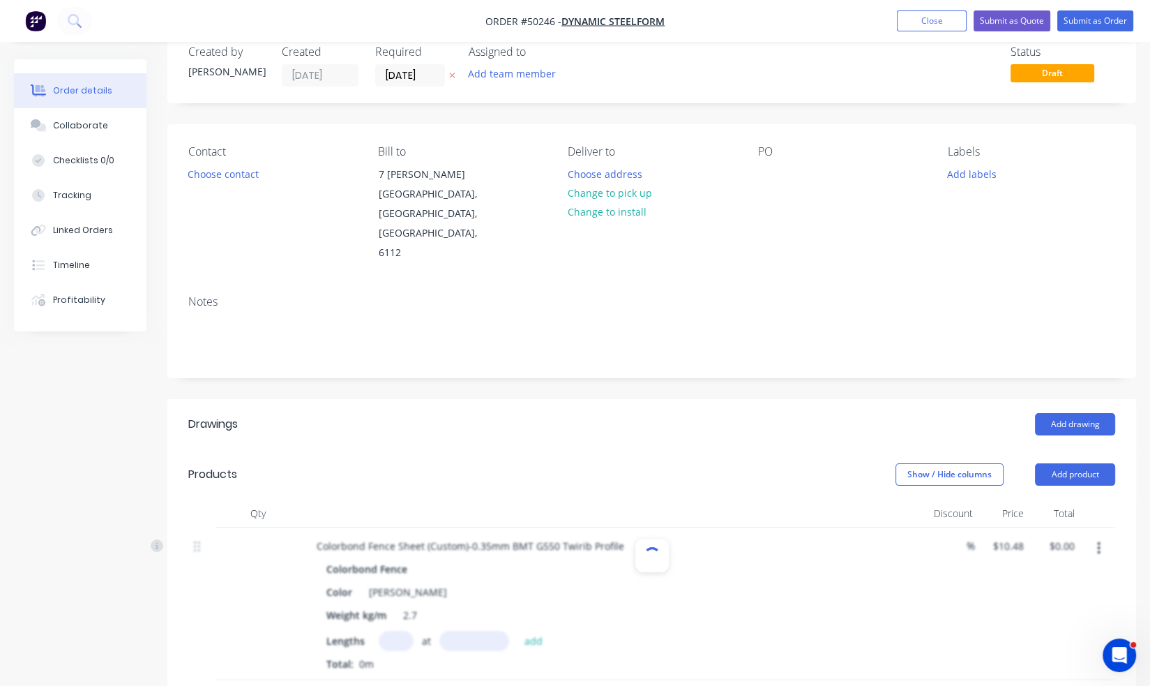
scroll to position [140, 0]
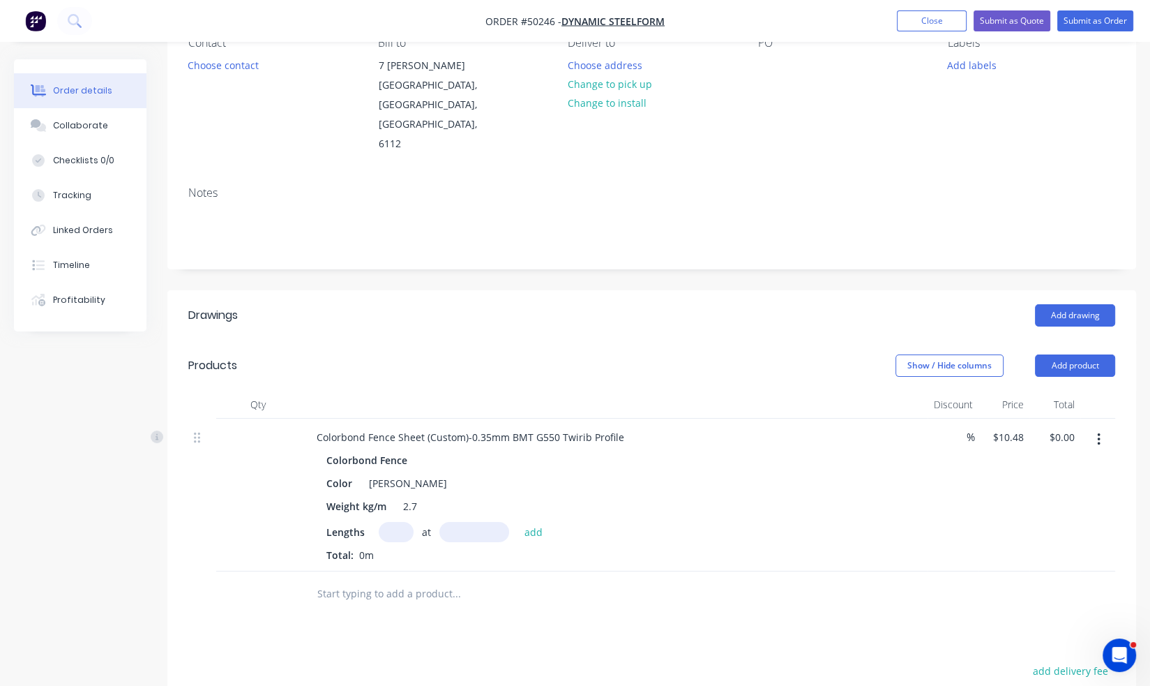
click at [387, 522] on input "text" at bounding box center [396, 532] width 35 height 20
type input "300"
type input "1790"
click at [518, 522] on button "add" at bounding box center [534, 531] width 33 height 19
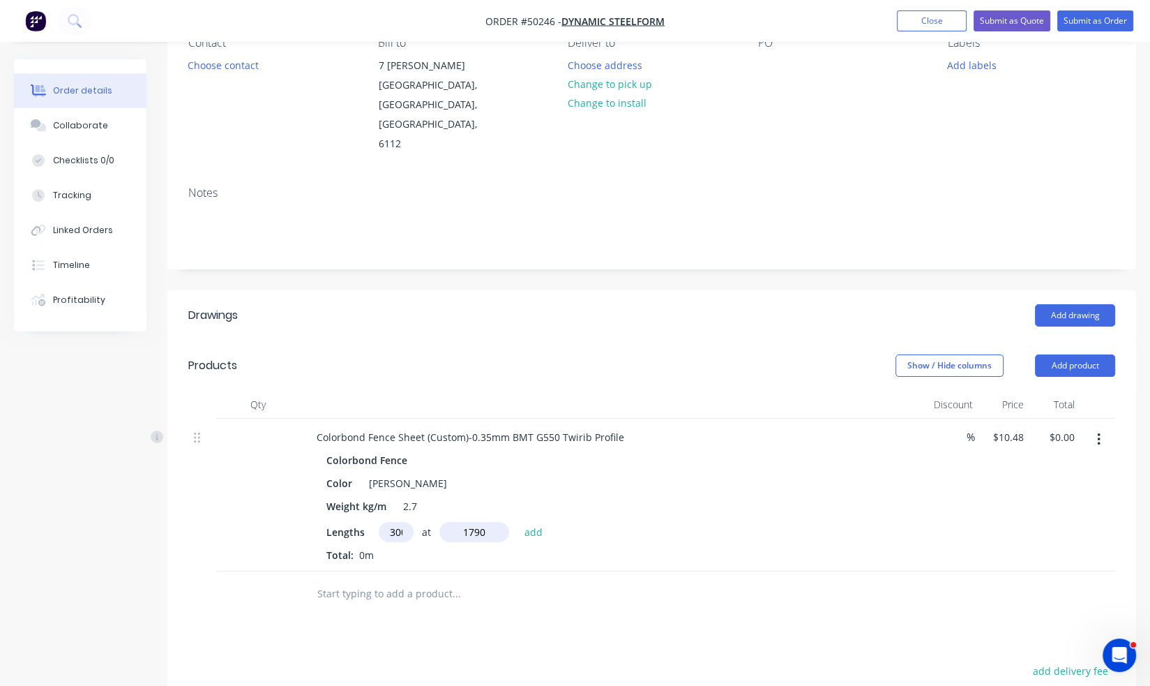
type input "$5,627.76"
click at [622, 344] on header "Products Show / Hide columns Add product" at bounding box center [651, 365] width 969 height 50
click at [1001, 427] on input "10.48" at bounding box center [1000, 437] width 38 height 20
type input "$0.00"
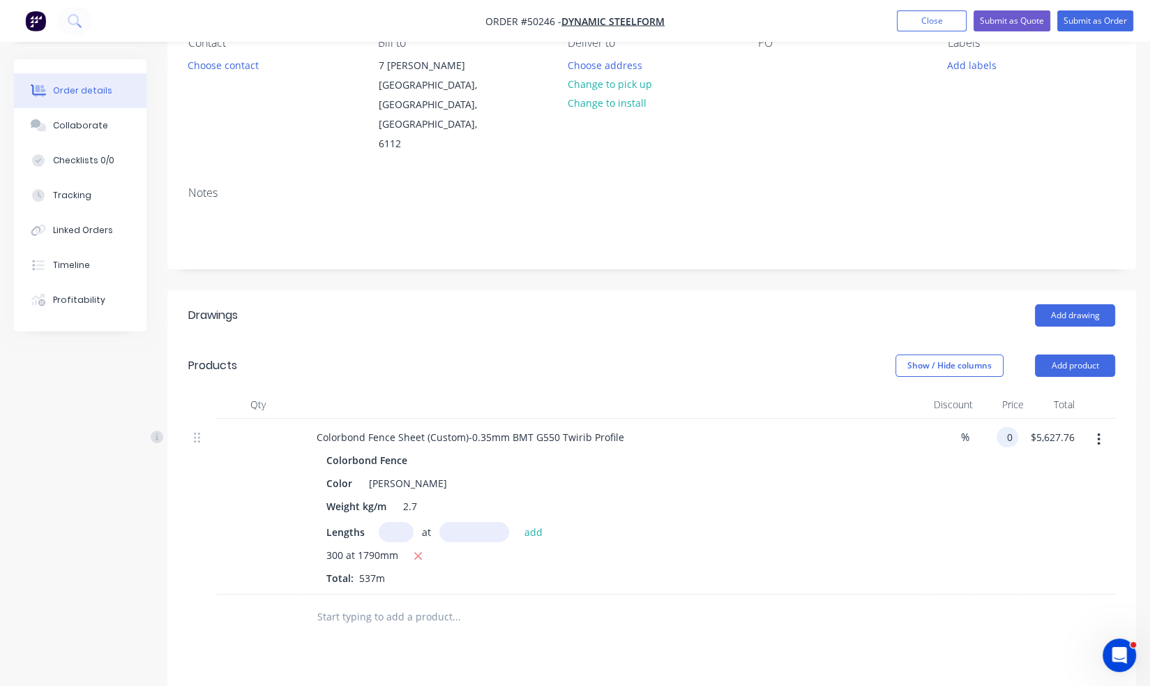
type input "$0.00"
click at [840, 304] on div "Add drawing" at bounding box center [751, 315] width 730 height 22
click at [1099, 26] on button "Submit as Order" at bounding box center [1096, 20] width 76 height 21
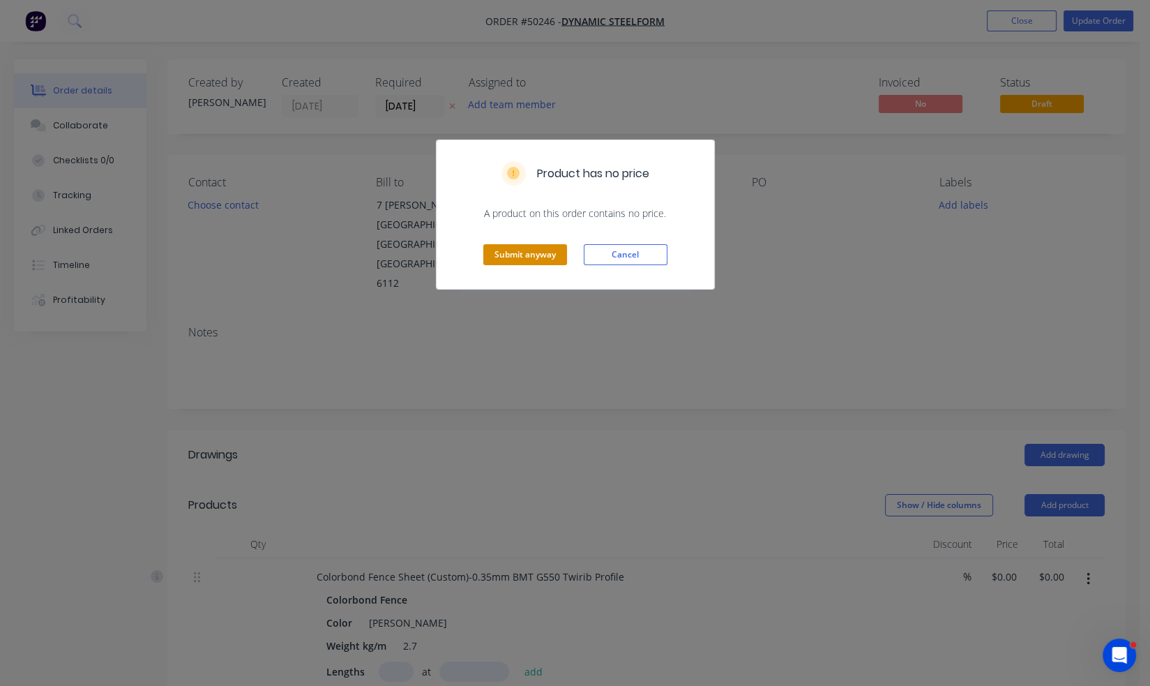
click at [525, 250] on button "Submit anyway" at bounding box center [525, 254] width 84 height 21
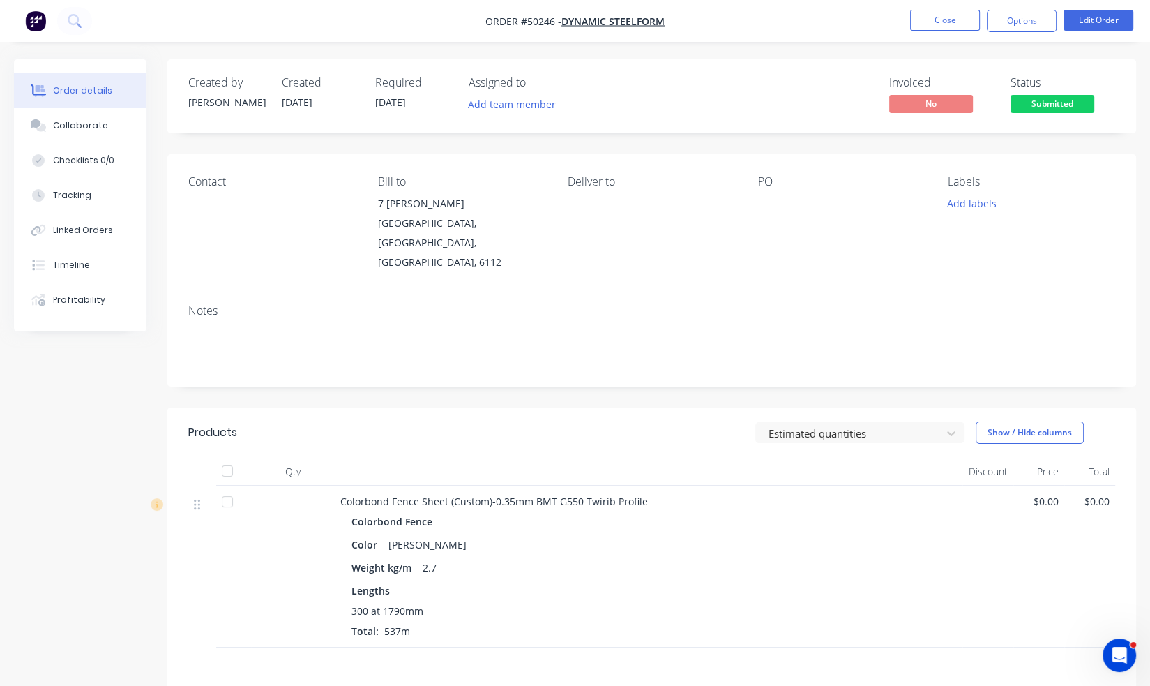
click at [1069, 105] on span "Submitted" at bounding box center [1053, 103] width 84 height 17
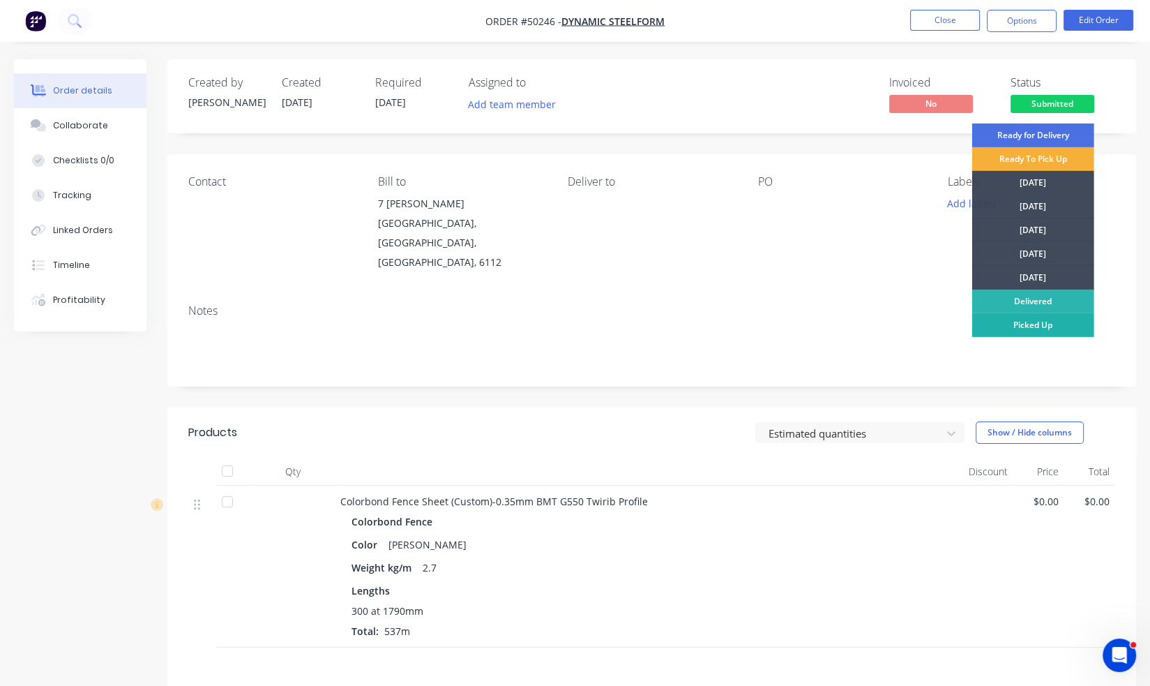
click at [1015, 326] on div "Picked Up" at bounding box center [1033, 325] width 122 height 24
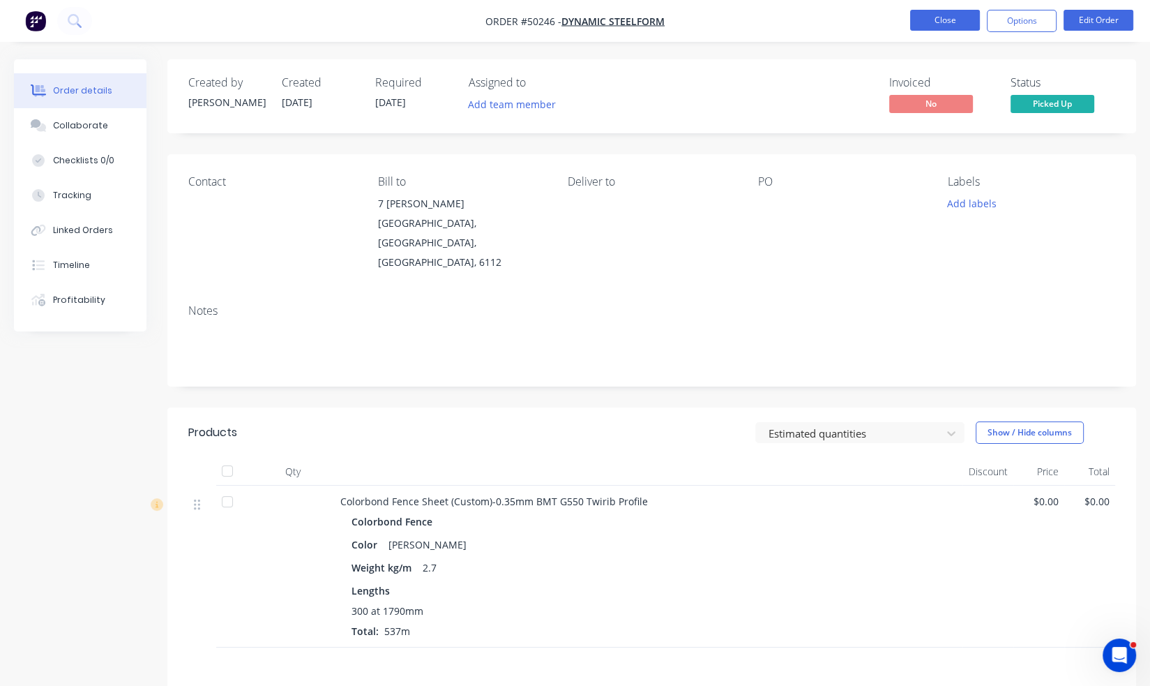
click at [970, 13] on button "Close" at bounding box center [945, 20] width 70 height 21
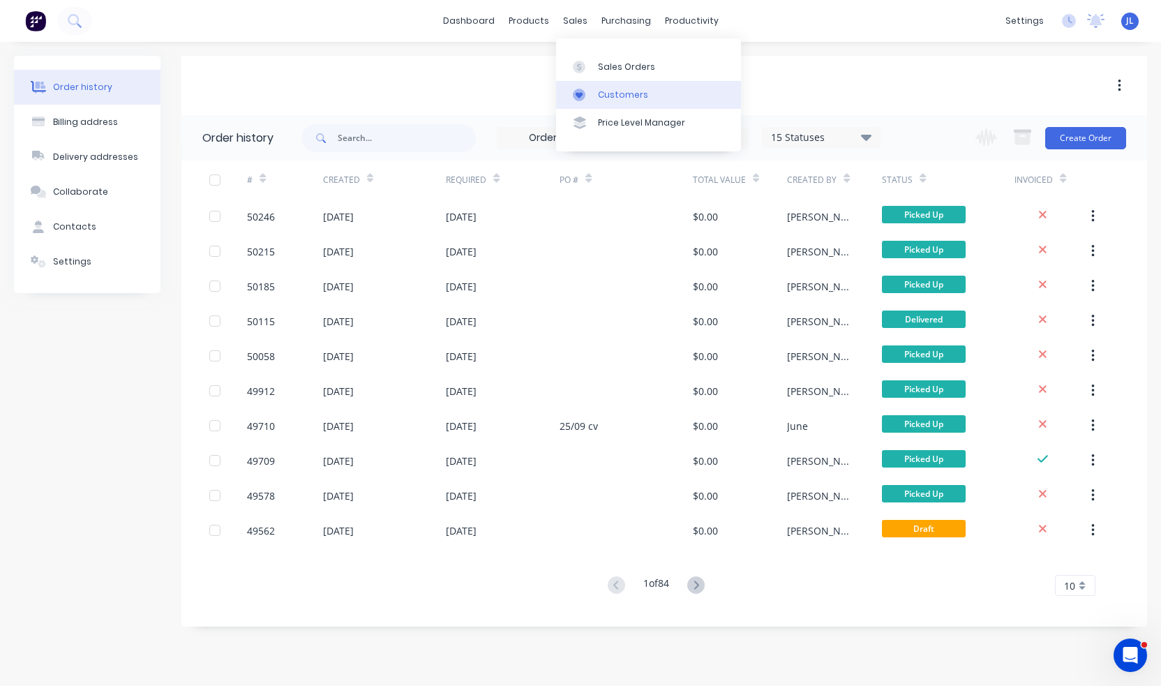
click at [633, 100] on div "Customers" at bounding box center [623, 95] width 50 height 13
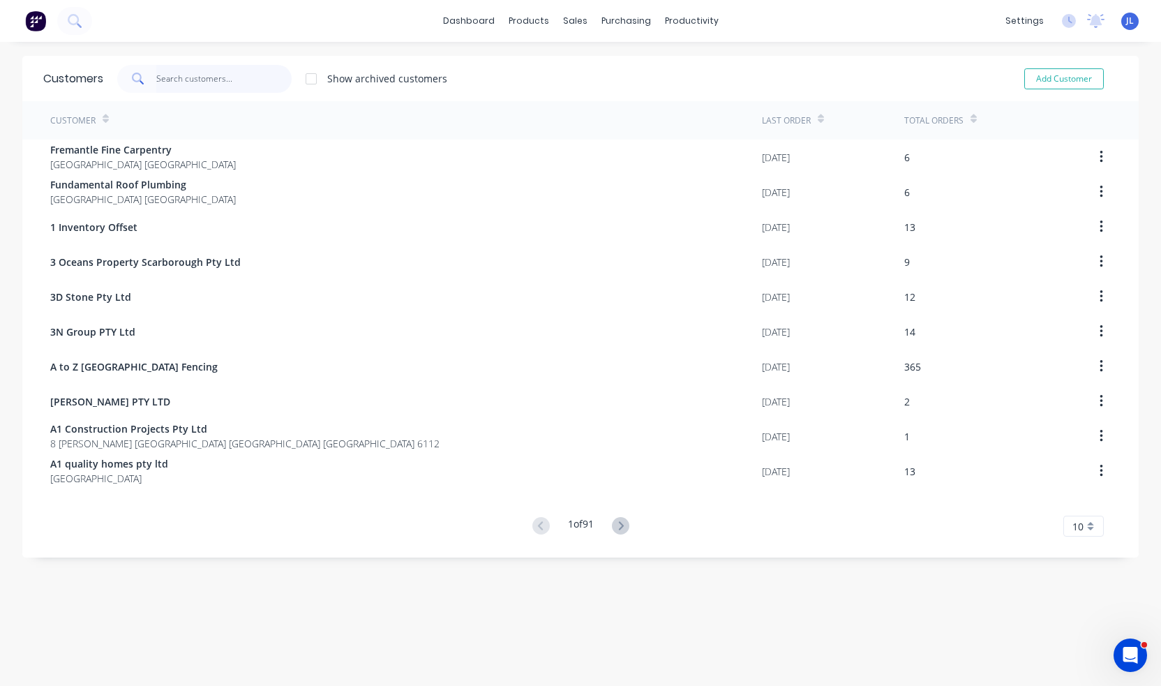
click at [227, 66] on input "text" at bounding box center [224, 79] width 136 height 28
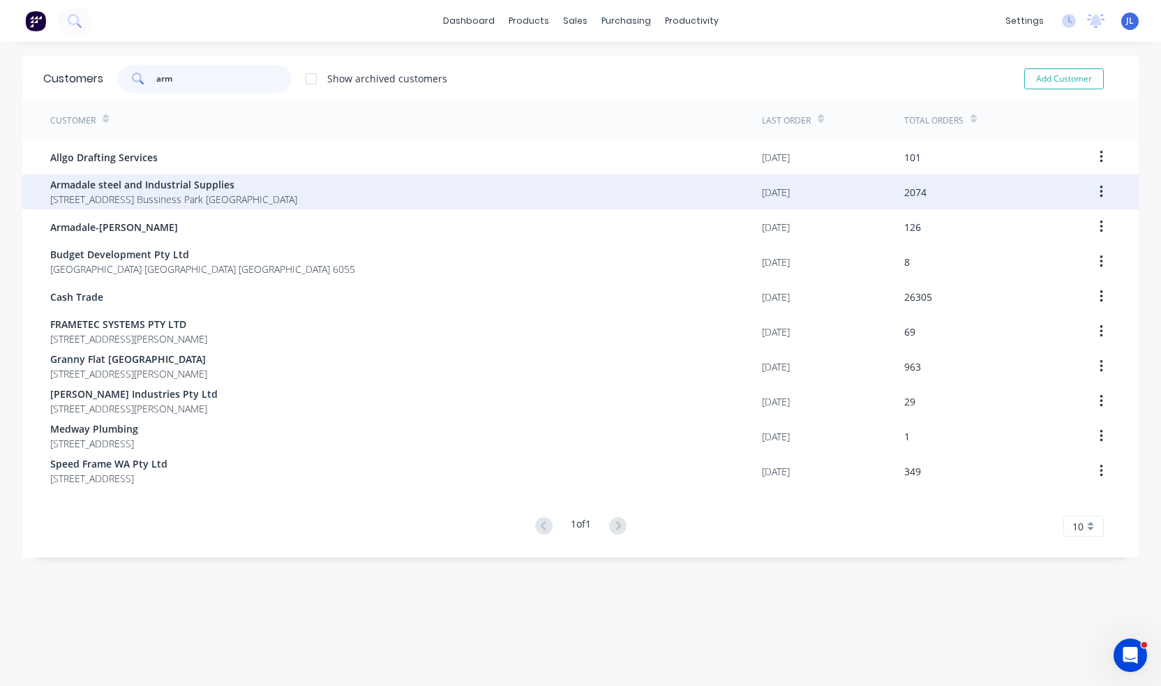
type input "arm"
click at [149, 186] on span "Armadale steel and Industrial Supplies" at bounding box center [173, 184] width 247 height 15
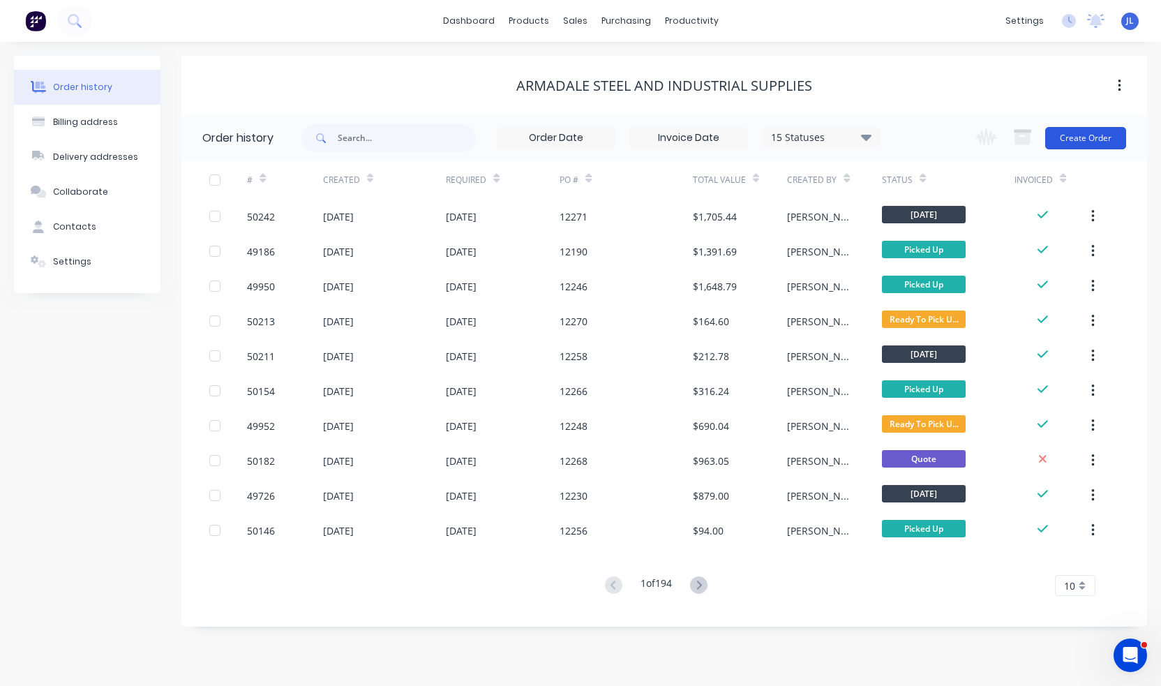
click at [1087, 139] on button "Create Order" at bounding box center [1085, 138] width 81 height 22
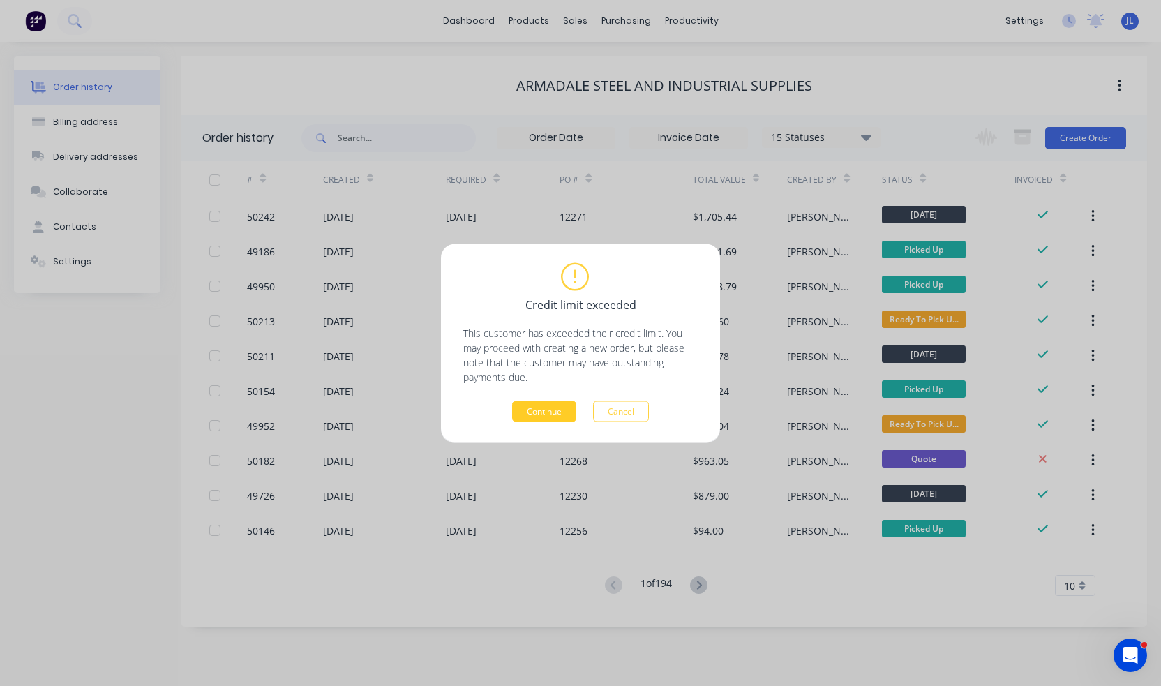
click at [526, 409] on button "Continue" at bounding box center [544, 410] width 64 height 21
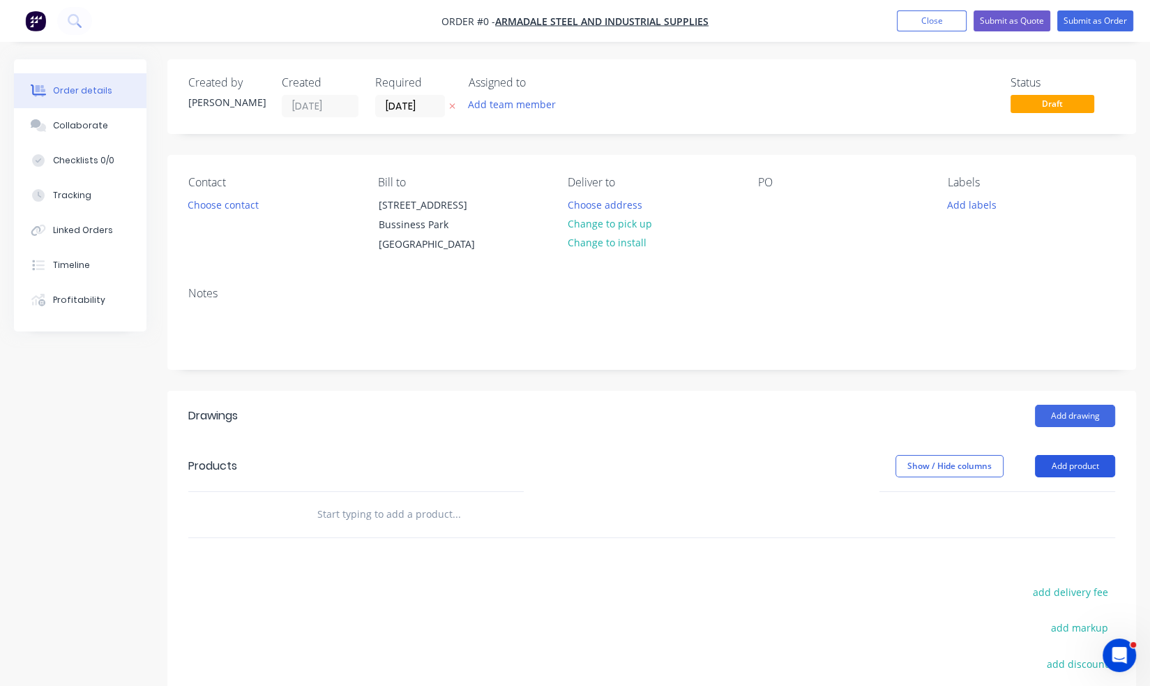
click at [1079, 459] on button "Add product" at bounding box center [1075, 466] width 80 height 22
drag, startPoint x: 1079, startPoint y: 459, endPoint x: 1077, endPoint y: 498, distance: 39.1
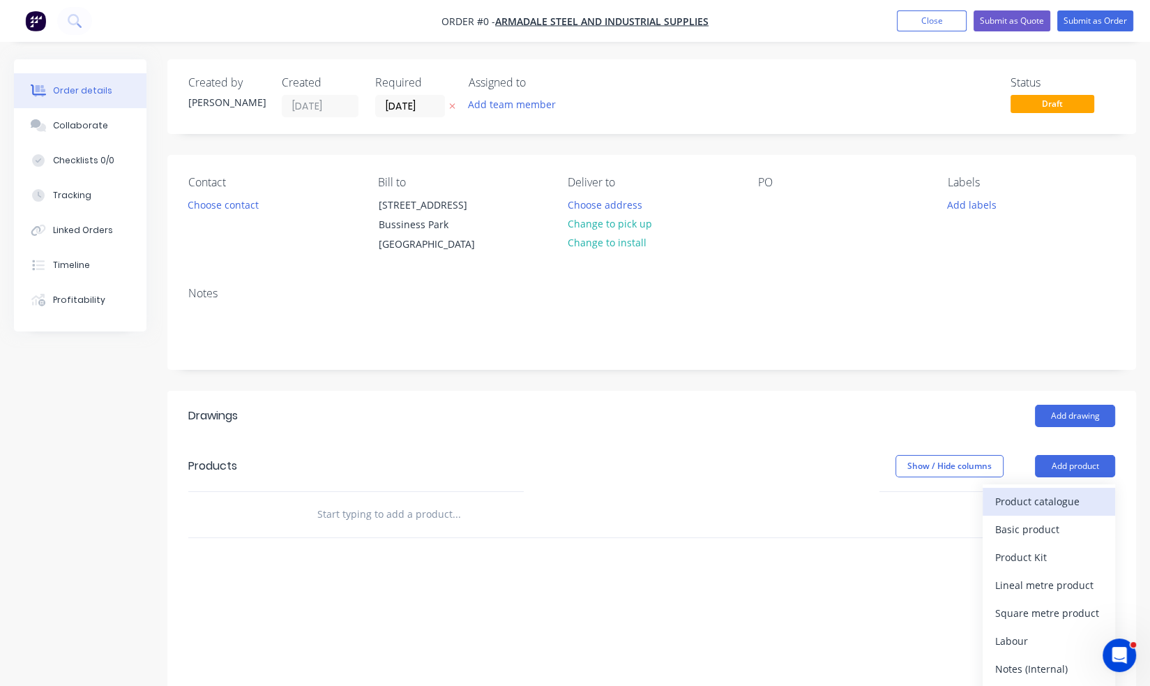
click at [1077, 498] on div "Product catalogue" at bounding box center [1048, 501] width 107 height 20
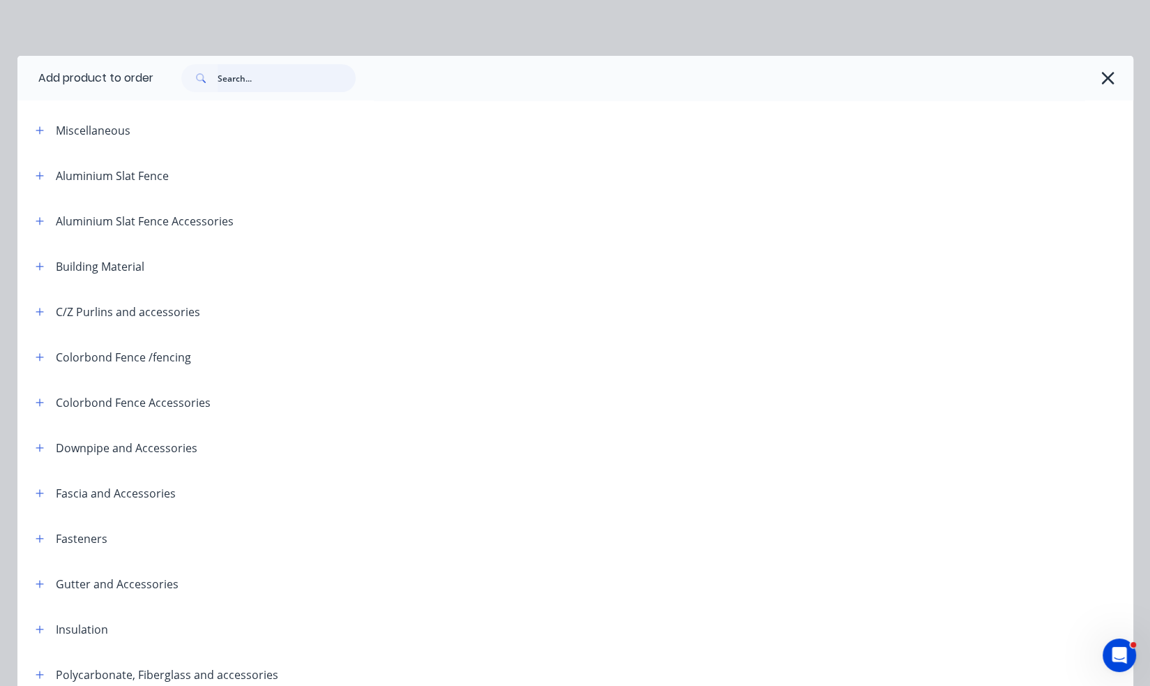
click at [286, 77] on input "text" at bounding box center [287, 78] width 138 height 28
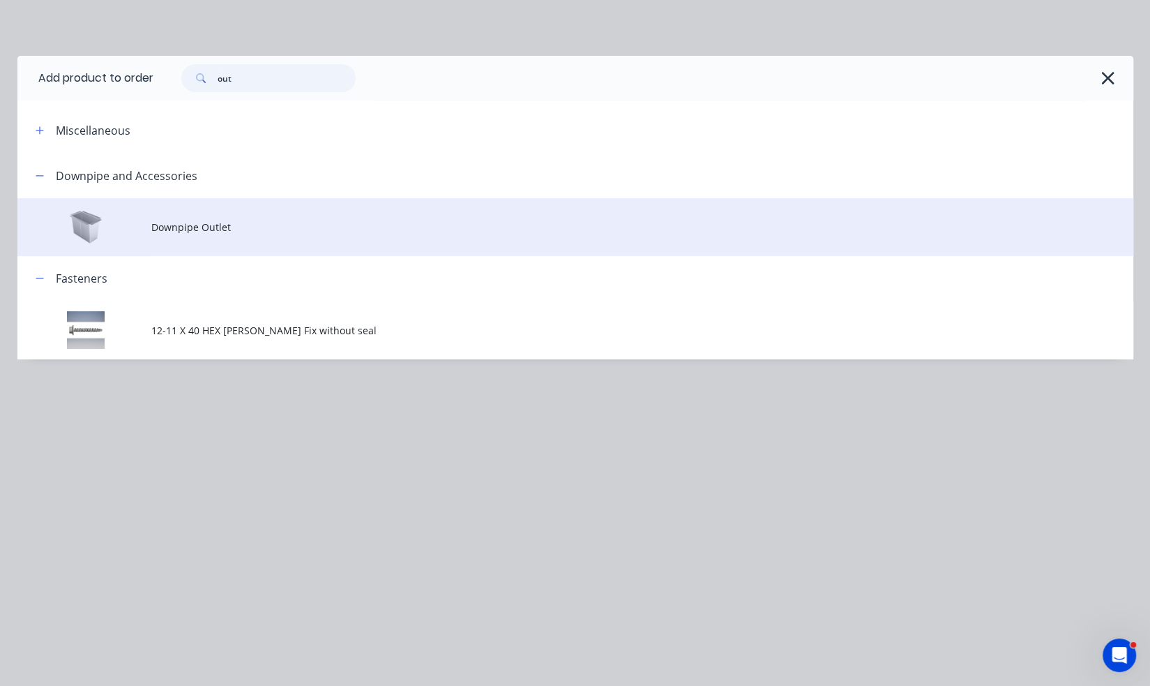
type input "out"
click at [219, 236] on td "Downpipe Outlet" at bounding box center [642, 227] width 982 height 58
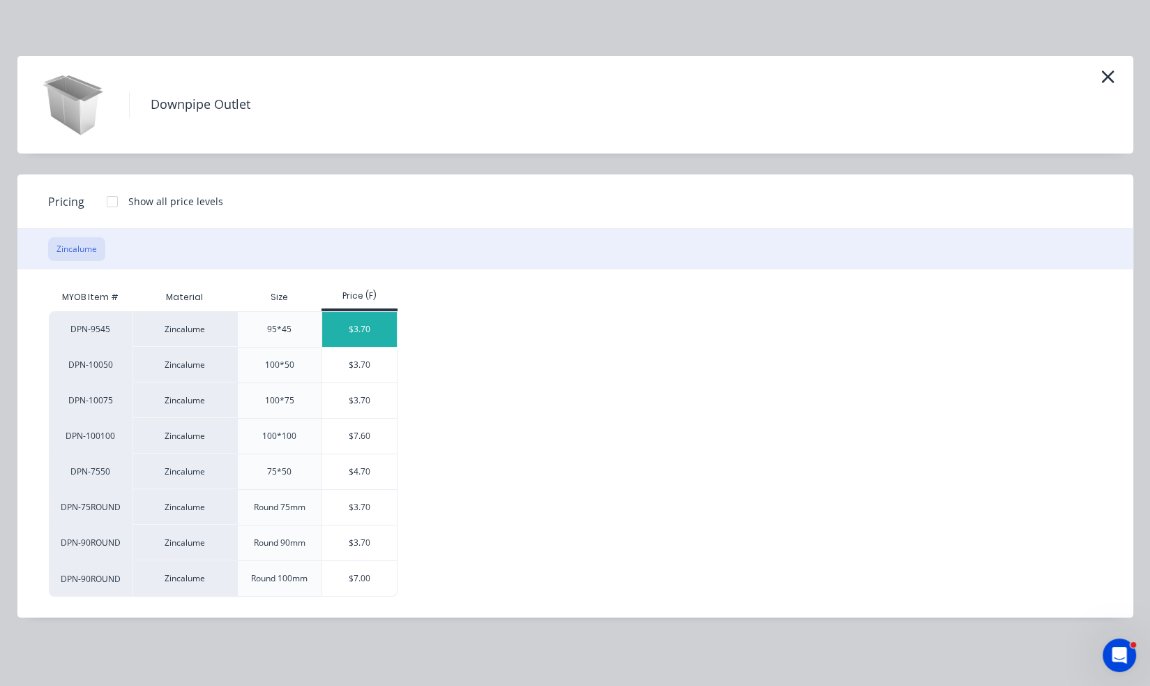
click at [374, 322] on div "$3.70" at bounding box center [359, 329] width 75 height 35
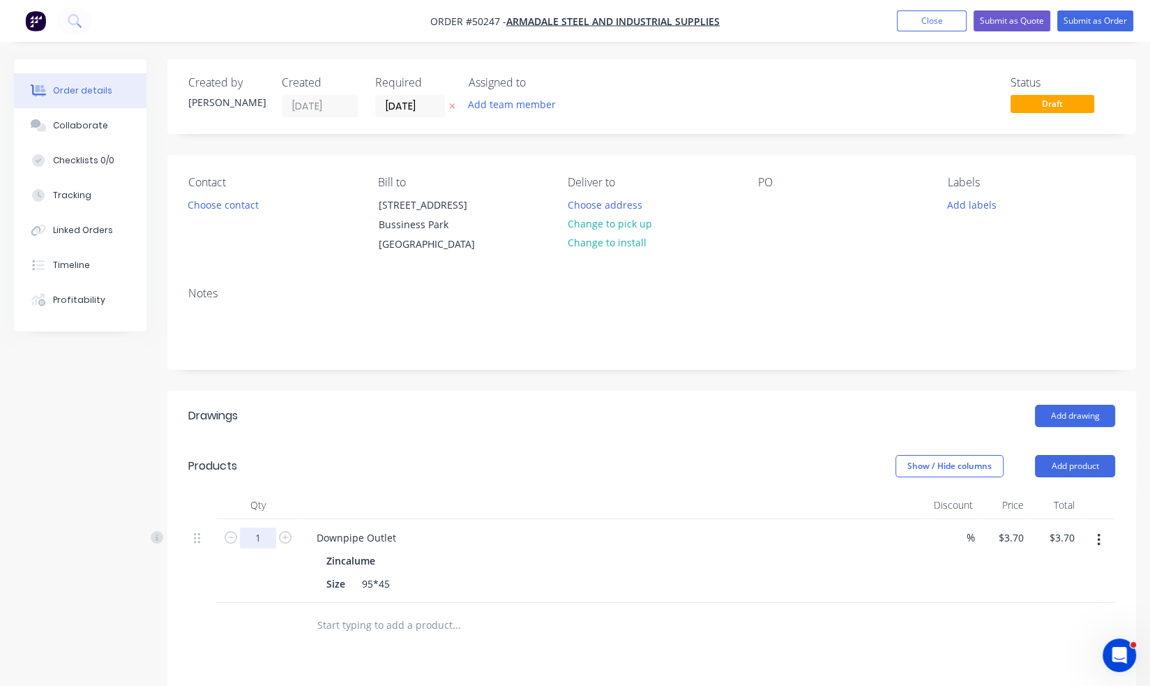
click at [268, 534] on input "1" at bounding box center [258, 537] width 36 height 21
type input "20"
type input "$74.00"
click at [762, 202] on div at bounding box center [769, 205] width 22 height 20
click at [809, 391] on header "Drawings Add drawing" at bounding box center [651, 416] width 969 height 50
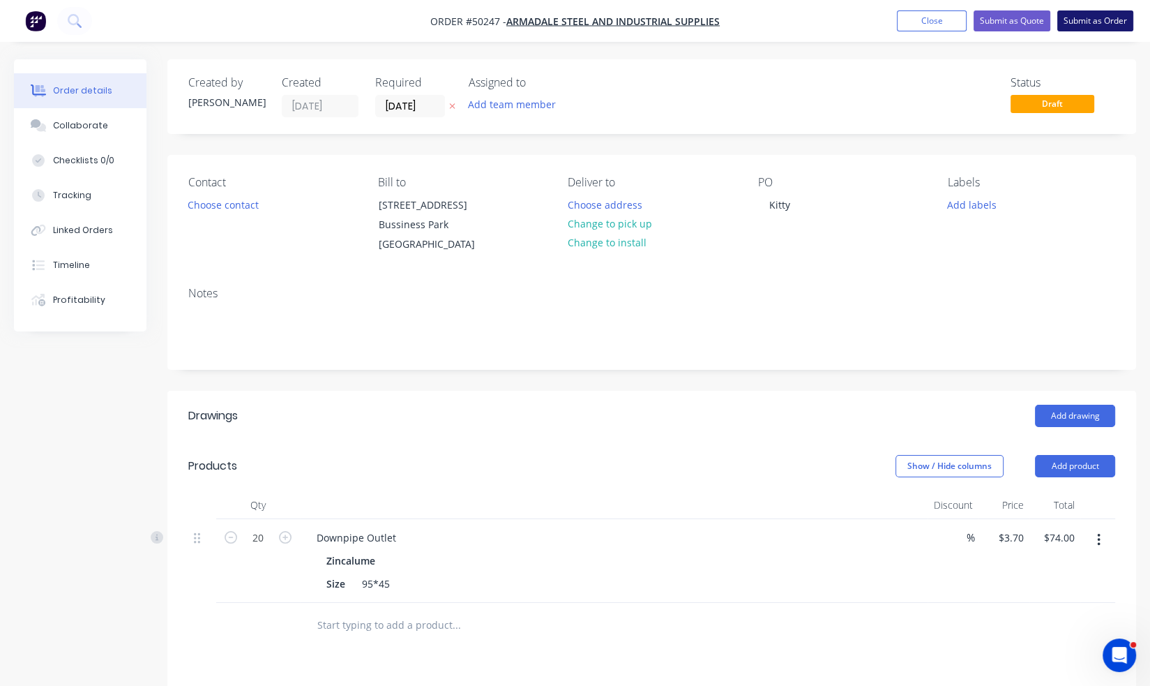
click at [1099, 21] on button "Submit as Order" at bounding box center [1096, 20] width 76 height 21
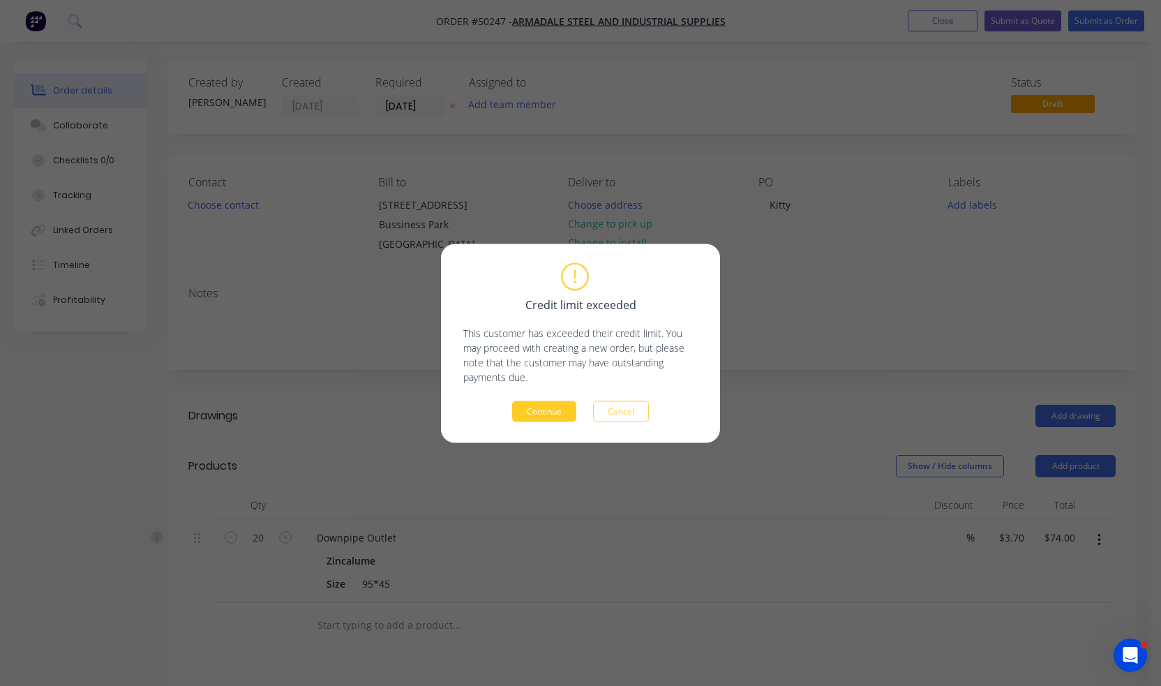
click at [569, 418] on button "Continue" at bounding box center [544, 410] width 64 height 21
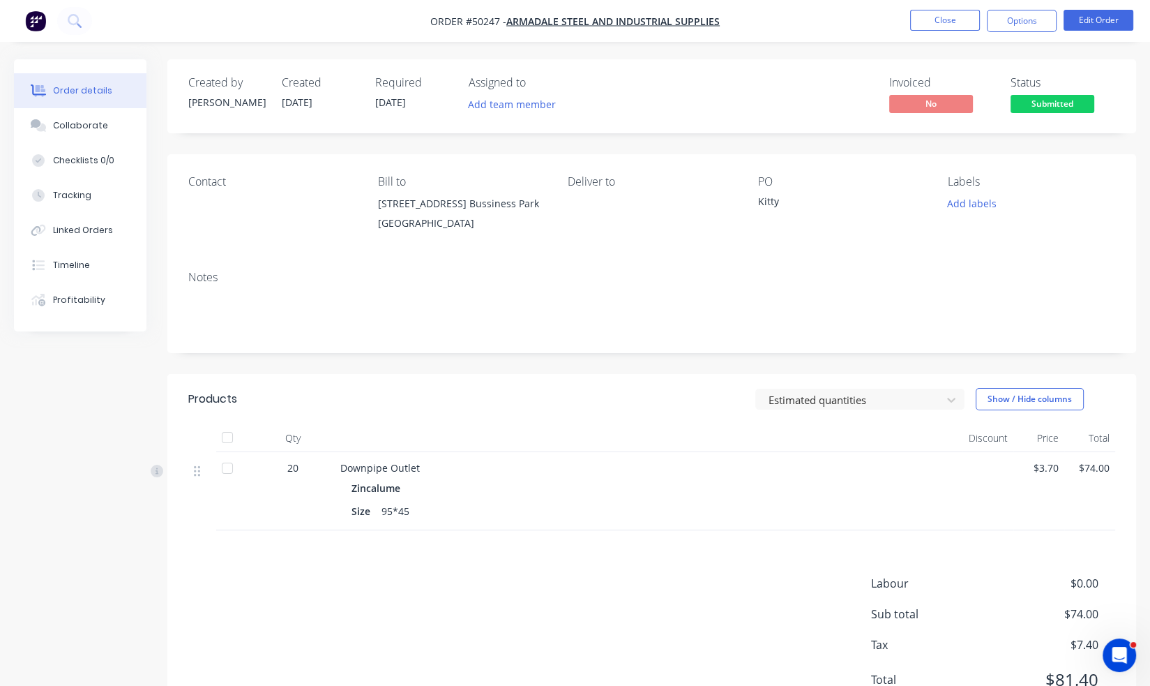
click at [1027, 10] on button "Options" at bounding box center [1022, 21] width 70 height 22
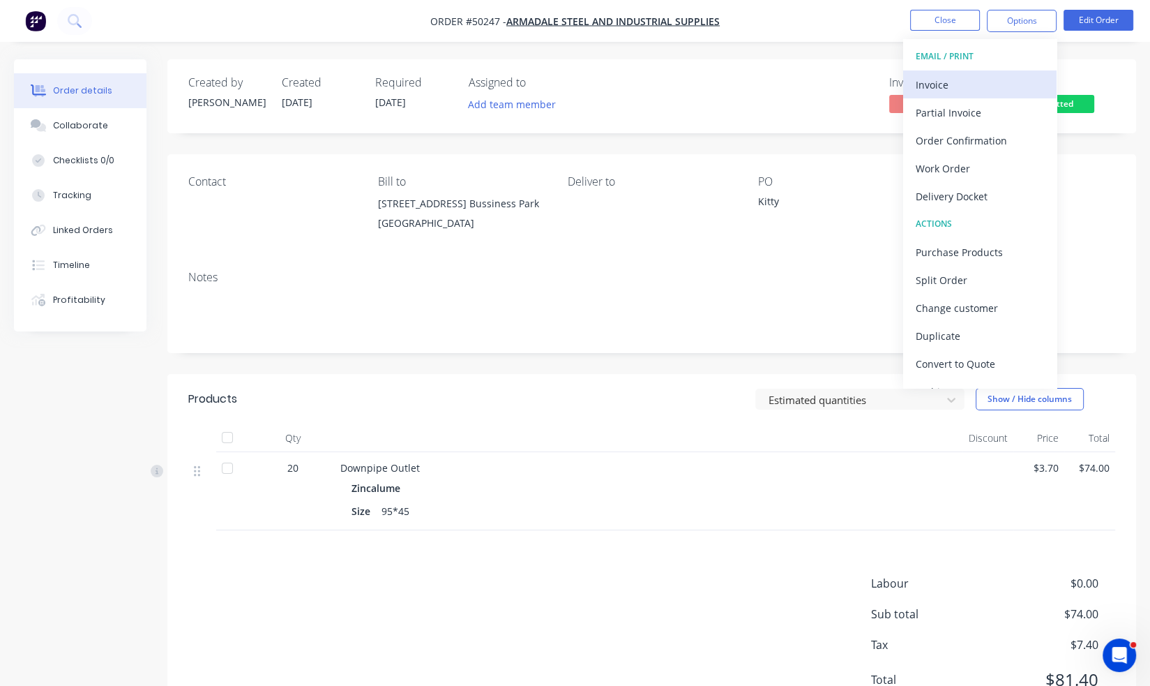
click at [956, 91] on div "Invoice" at bounding box center [980, 85] width 128 height 20
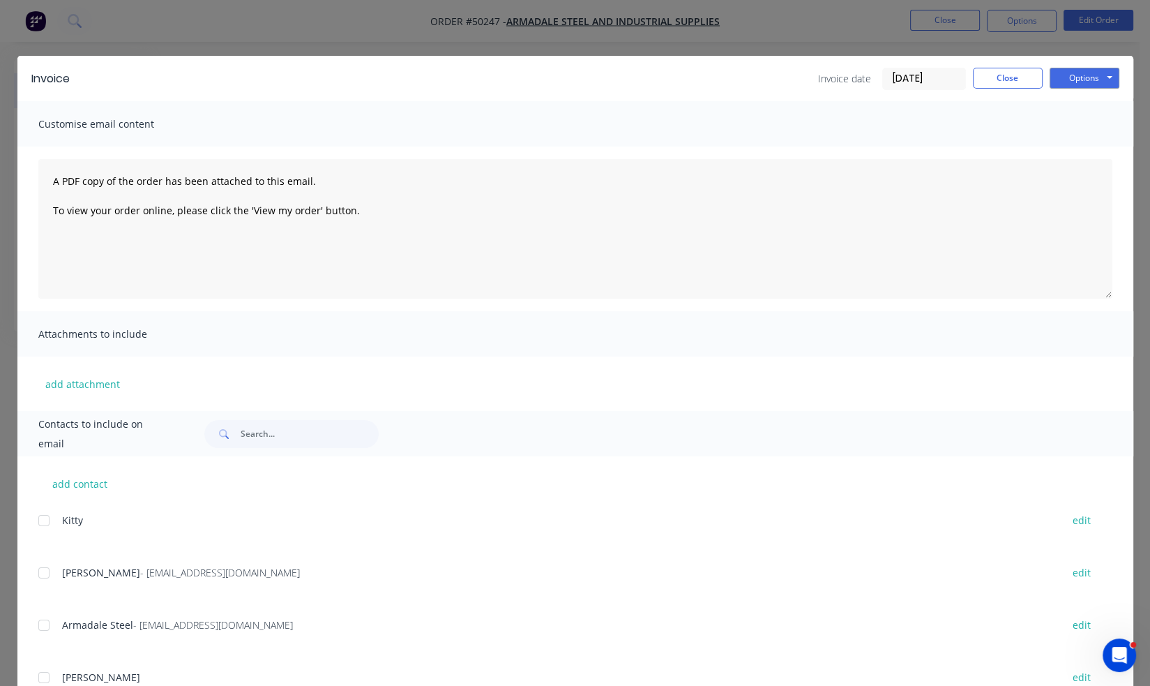
drag, startPoint x: 38, startPoint y: 573, endPoint x: 52, endPoint y: 569, distance: 14.1
click at [39, 573] on div at bounding box center [44, 573] width 28 height 28
click at [1083, 70] on button "Options" at bounding box center [1085, 78] width 70 height 21
click at [1070, 150] on button "Email" at bounding box center [1094, 148] width 89 height 23
click at [1018, 75] on button "Close" at bounding box center [1008, 78] width 70 height 21
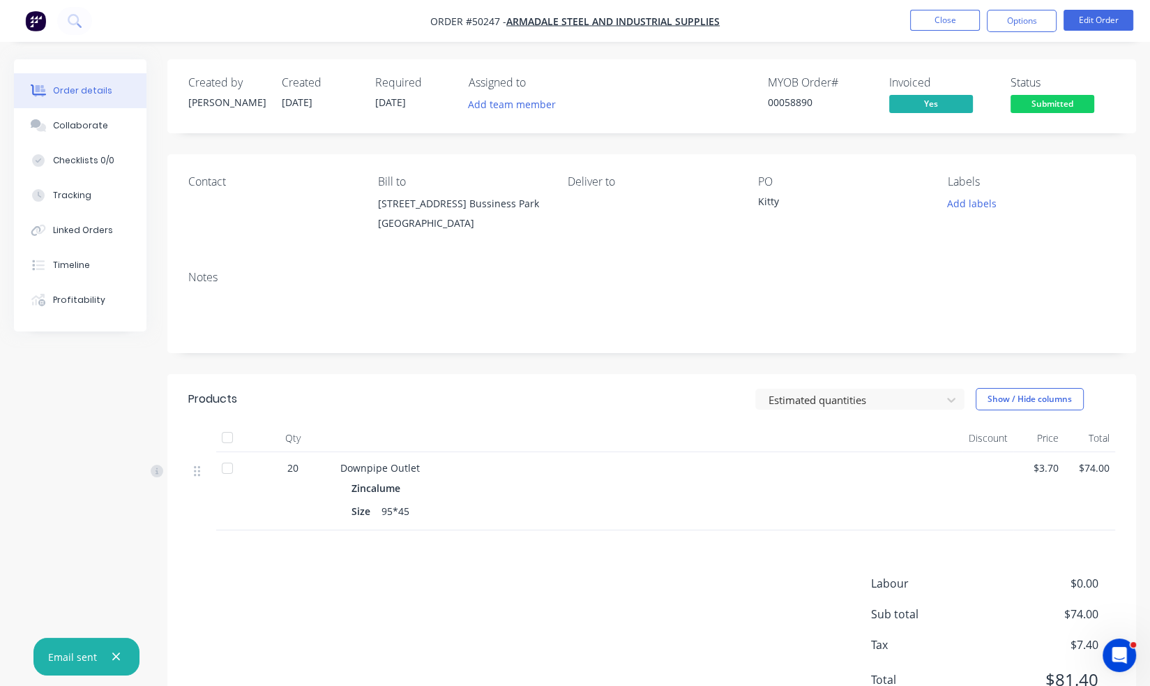
click at [1058, 105] on span "Submitted" at bounding box center [1053, 103] width 84 height 17
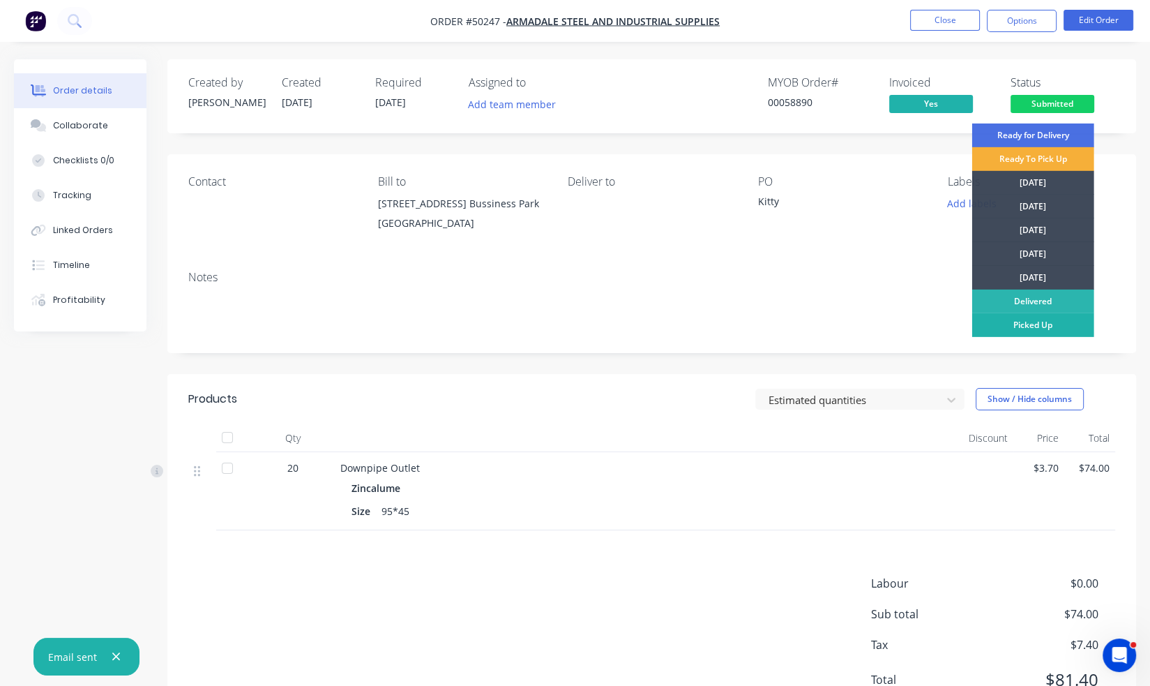
click at [1076, 326] on div "Picked Up" at bounding box center [1033, 325] width 122 height 24
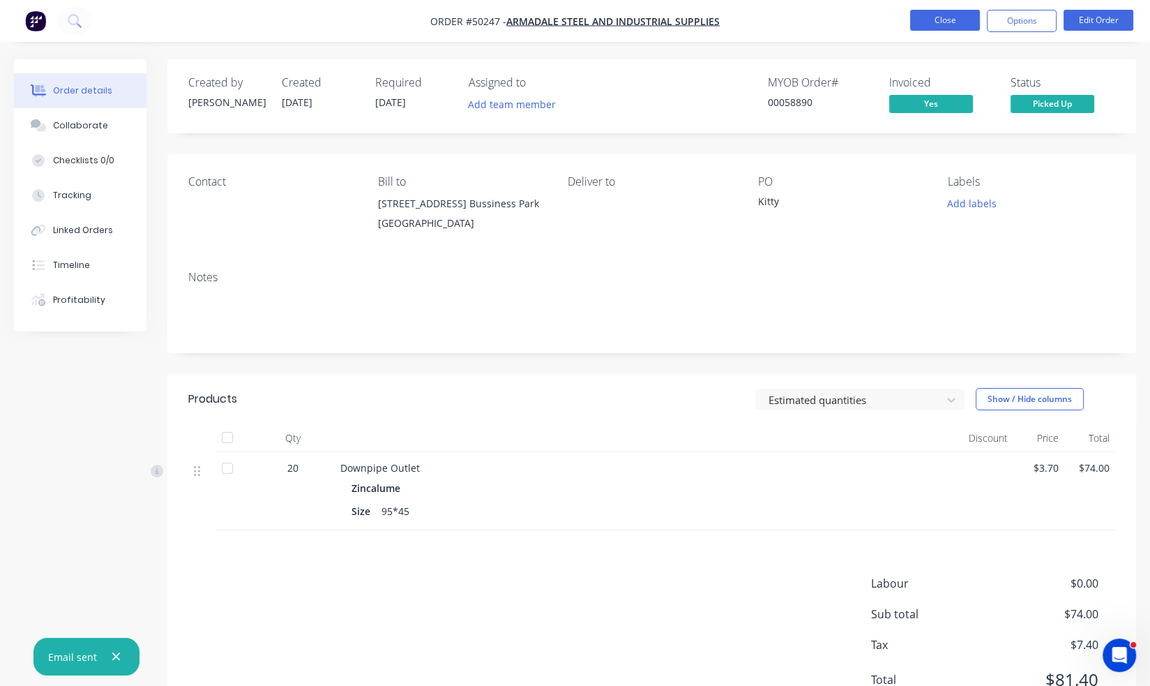
click at [933, 16] on button "Close" at bounding box center [945, 20] width 70 height 21
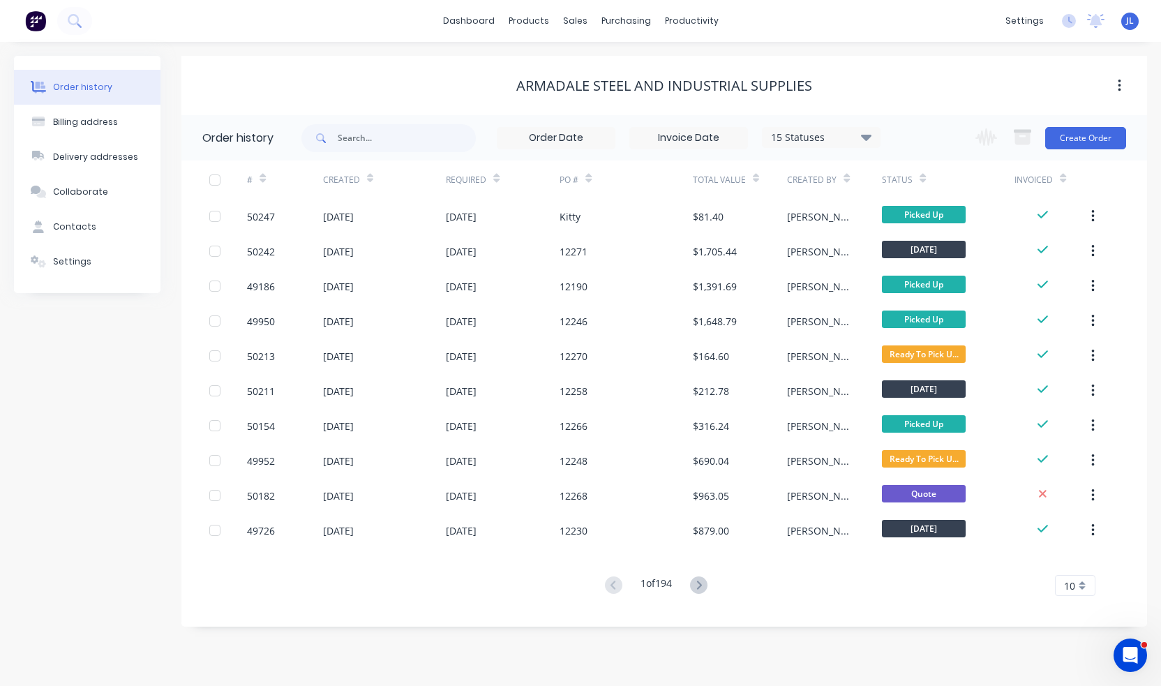
click at [907, 37] on div "dashboard products sales purchasing productivity dashboard products Product Cat…" at bounding box center [580, 21] width 1161 height 42
click at [609, 68] on div "Sales Orders" at bounding box center [626, 67] width 57 height 13
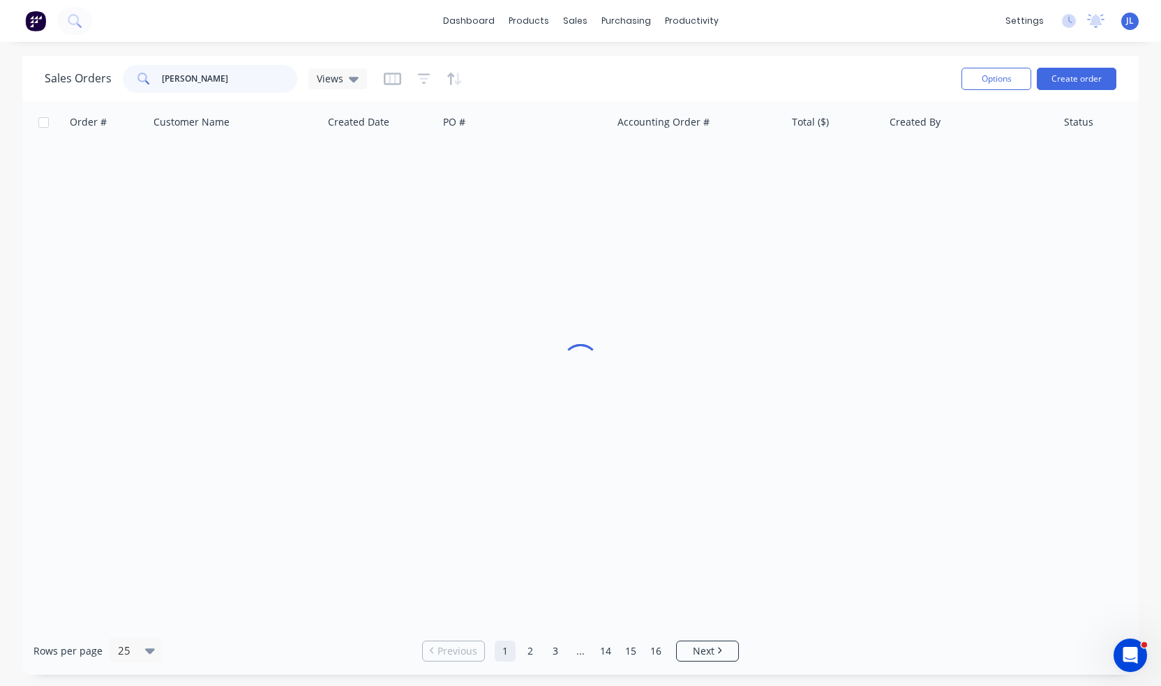
click at [209, 76] on input "[PERSON_NAME]" at bounding box center [230, 79] width 136 height 28
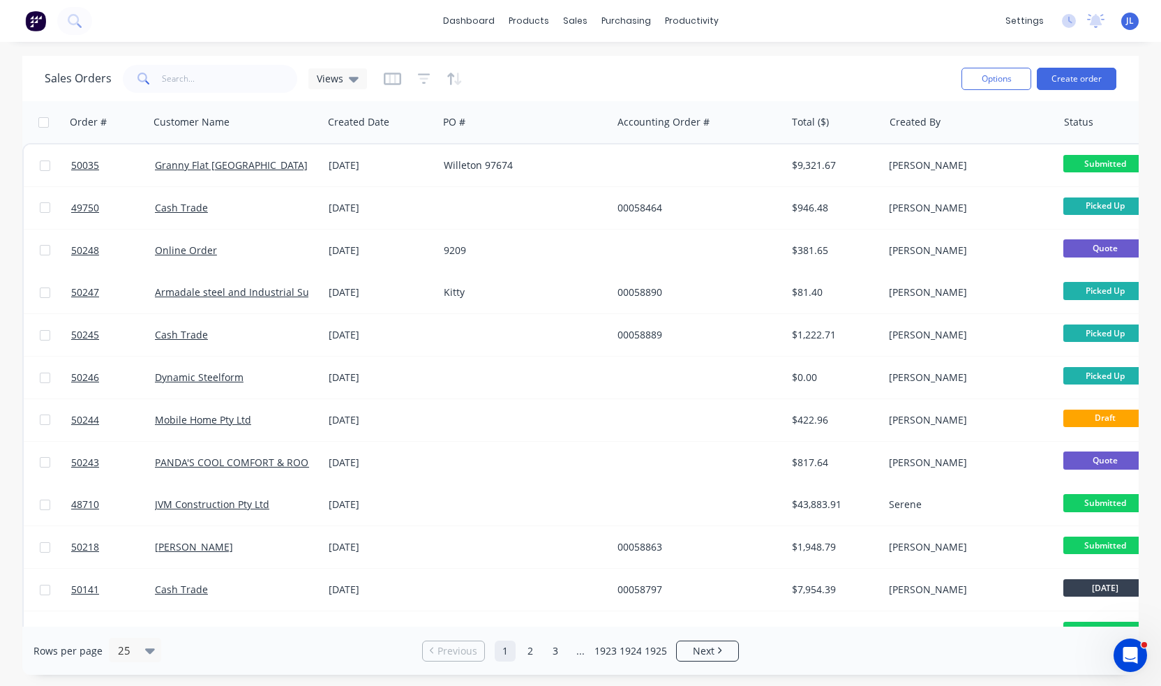
click at [689, 44] on div "dashboard products sales purchasing productivity dashboard products Product Cat…" at bounding box center [580, 343] width 1161 height 686
